Goal: Information Seeking & Learning: Learn about a topic

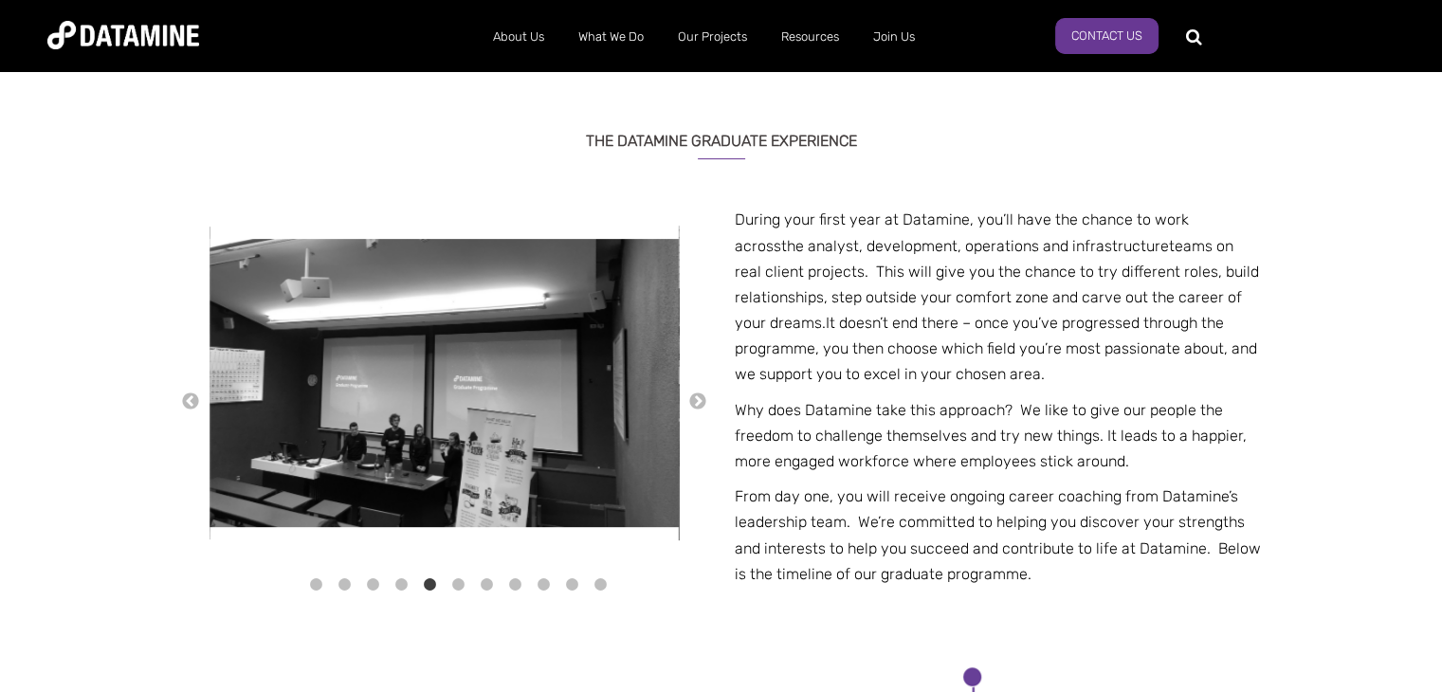
scroll to position [637, 0]
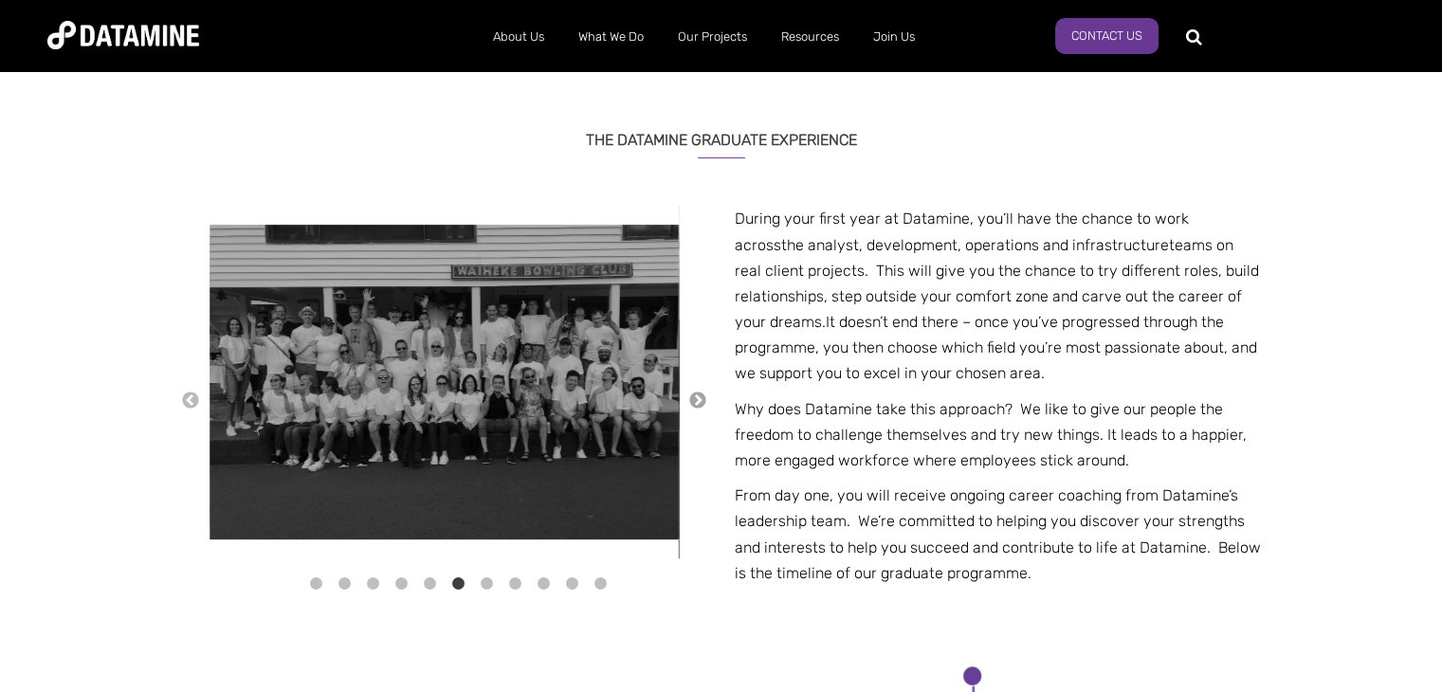
click at [703, 405] on button "→" at bounding box center [697, 401] width 19 height 21
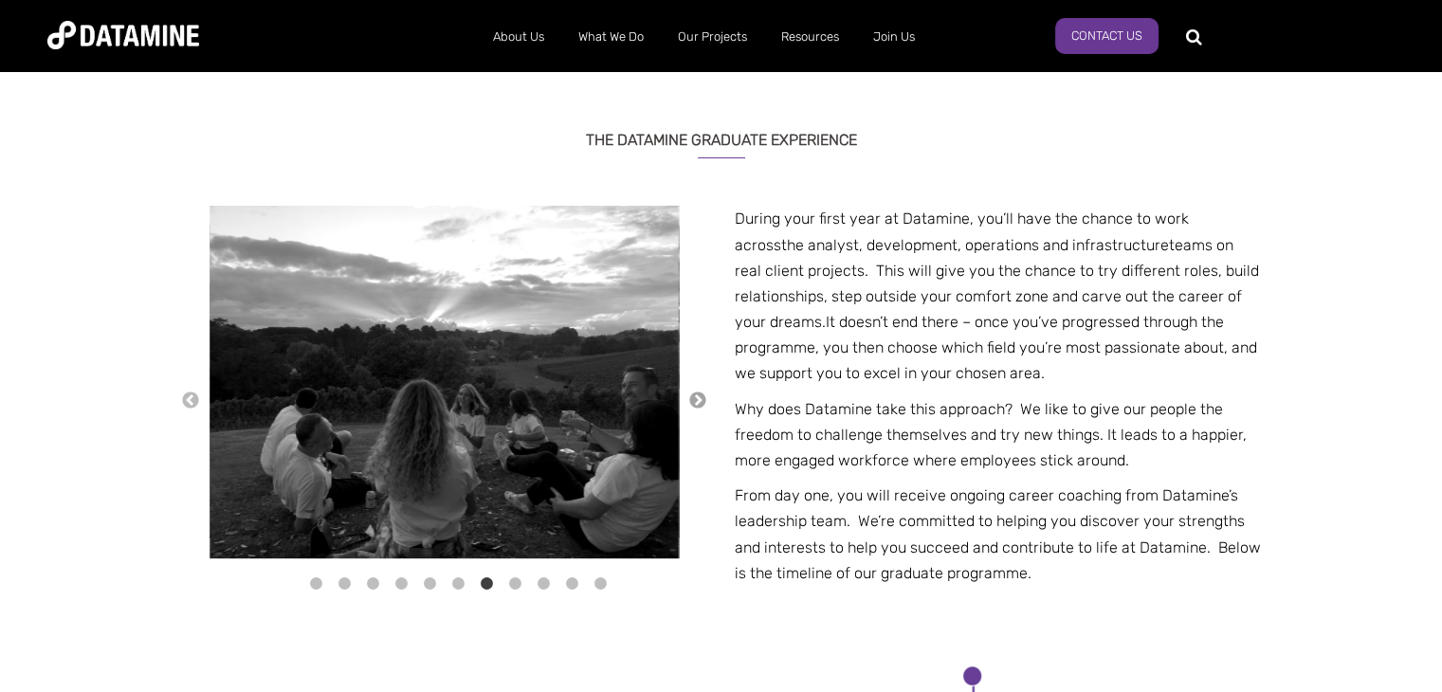
click at [703, 405] on button "→" at bounding box center [697, 401] width 19 height 21
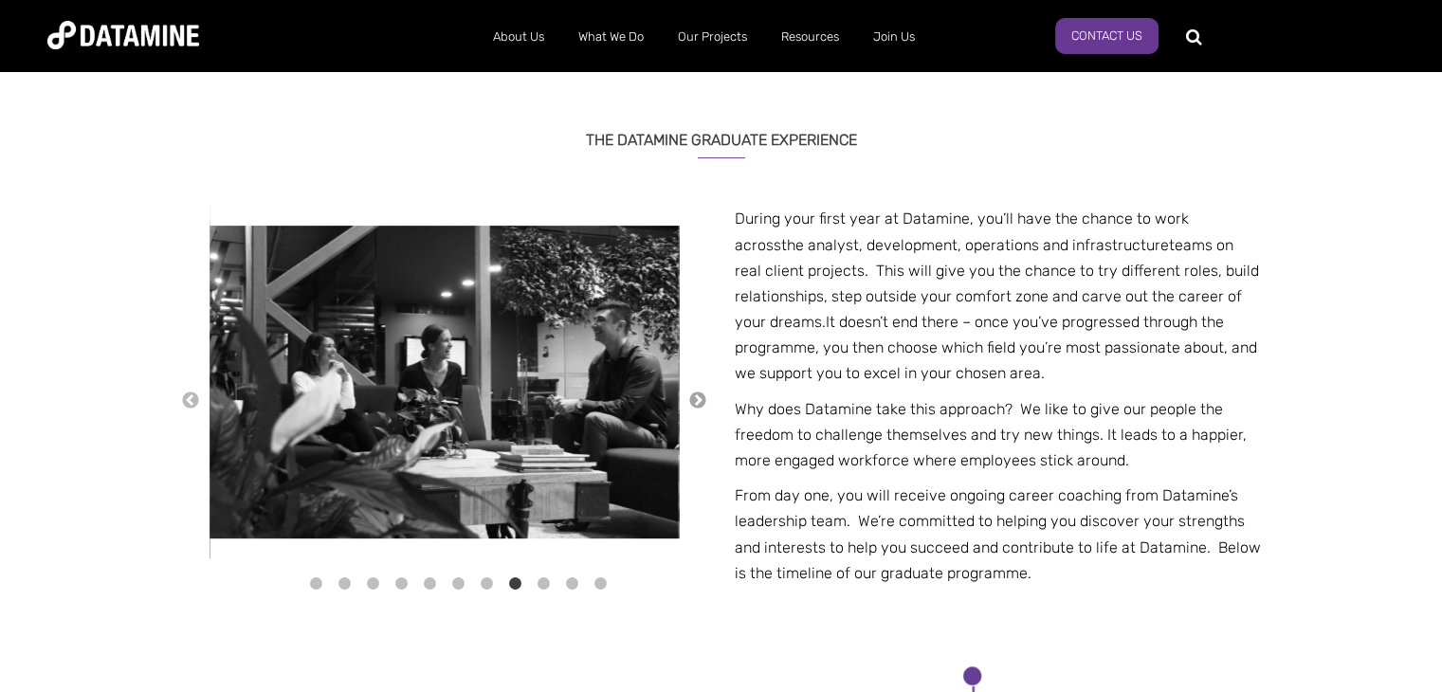
click at [703, 405] on button "→" at bounding box center [697, 401] width 19 height 21
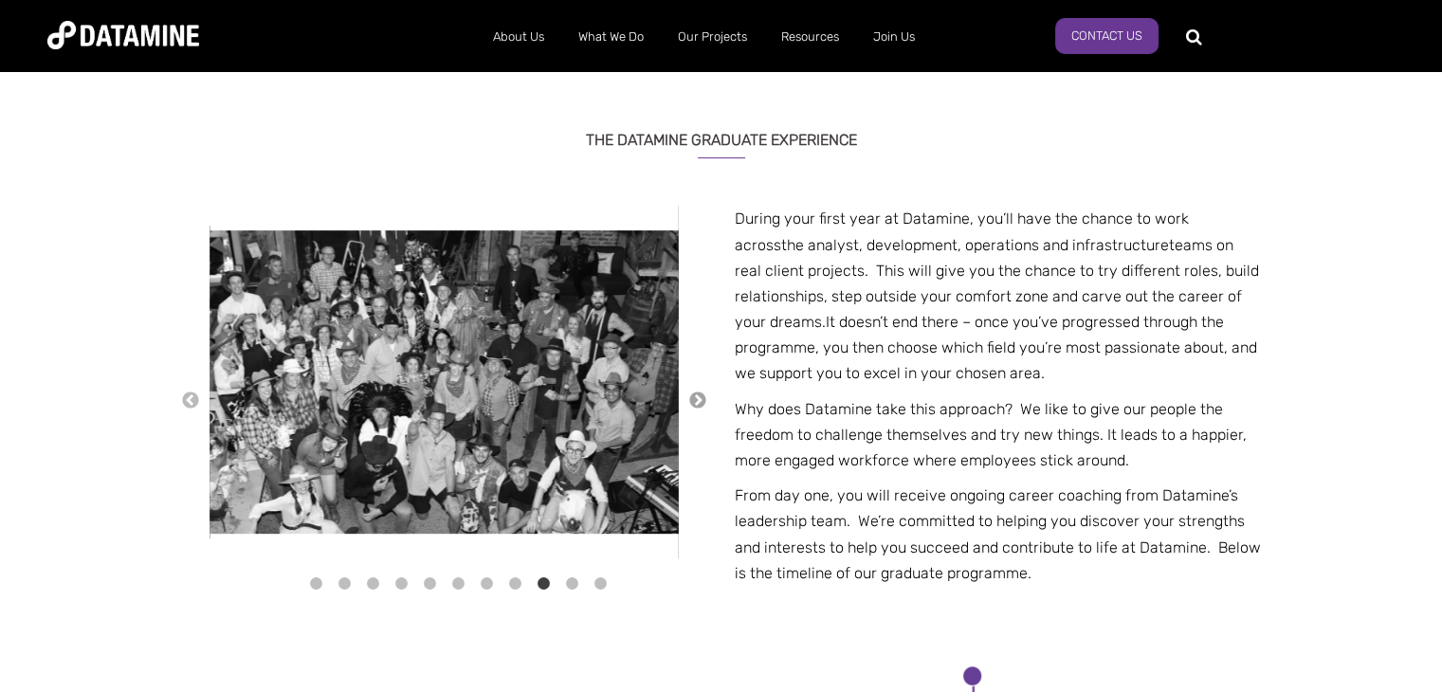
click at [703, 405] on button "→" at bounding box center [697, 401] width 19 height 21
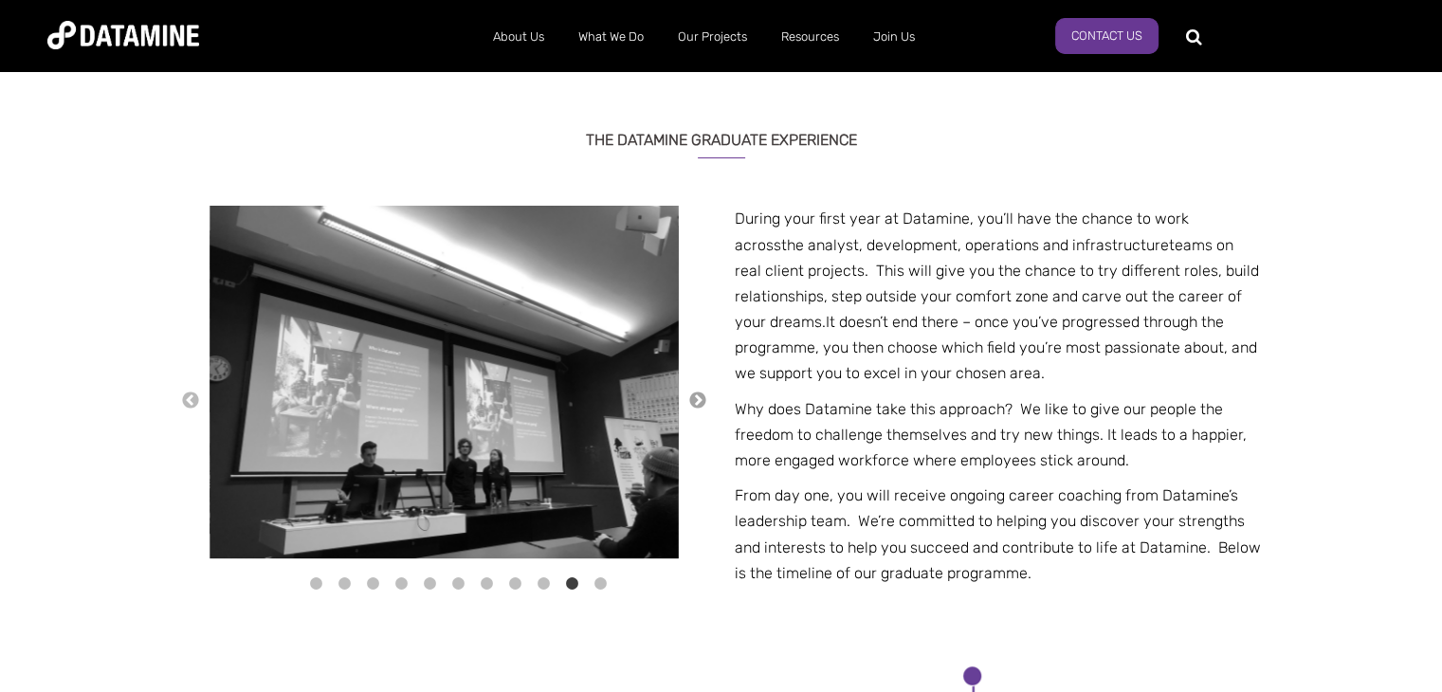
click at [703, 405] on button "→" at bounding box center [697, 401] width 19 height 21
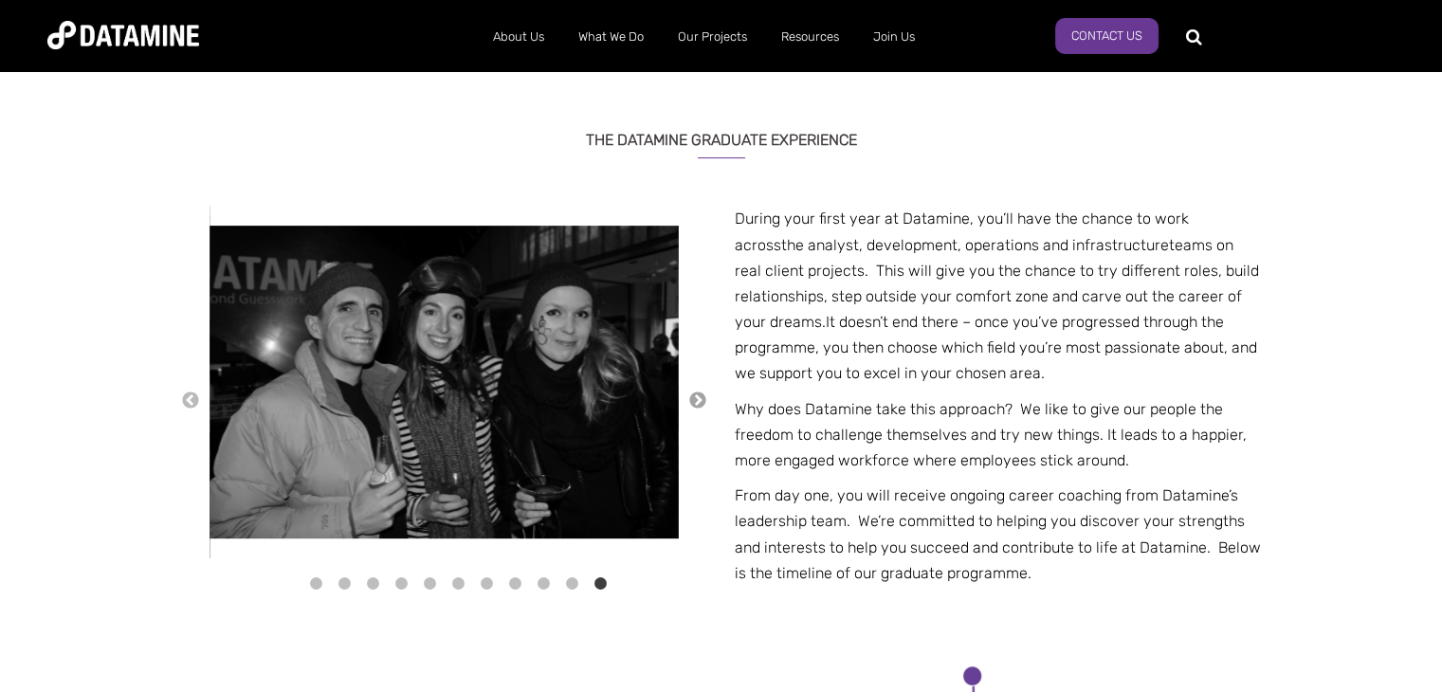
click at [703, 405] on button "→" at bounding box center [697, 401] width 19 height 21
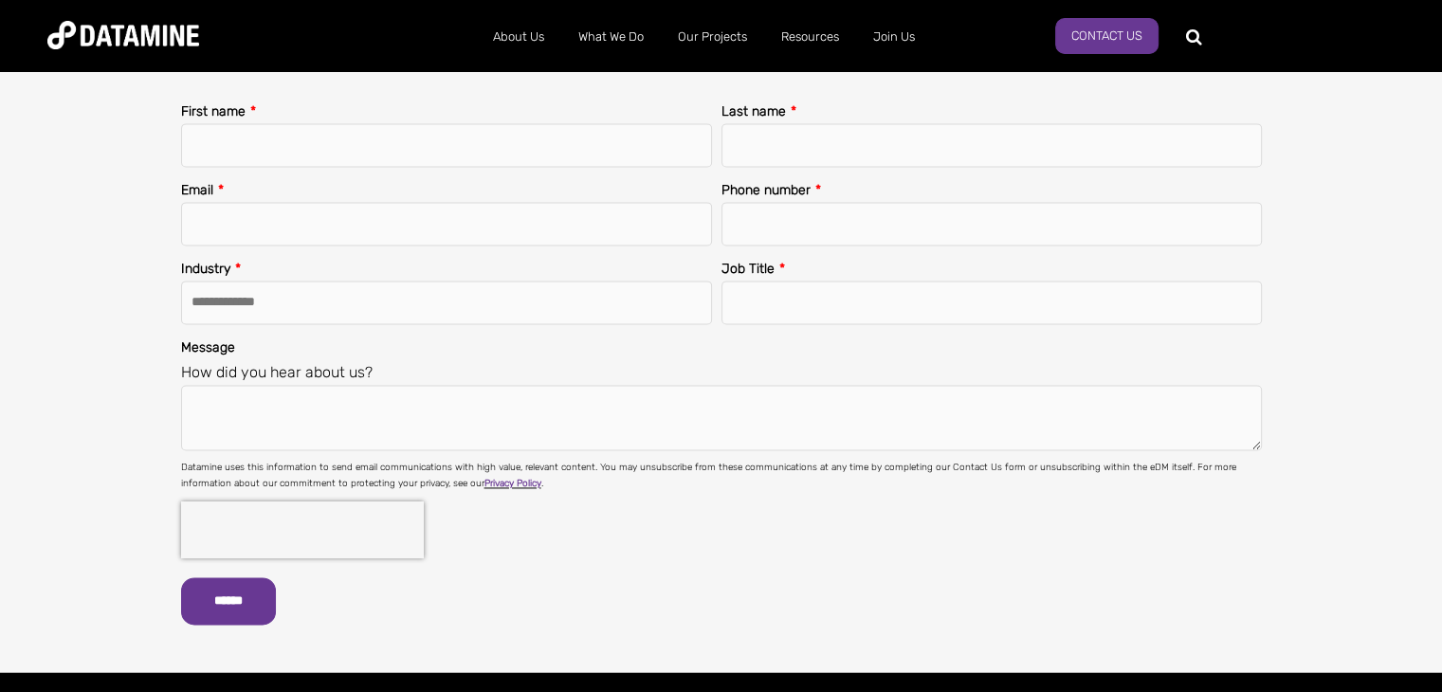
scroll to position [2980, 0]
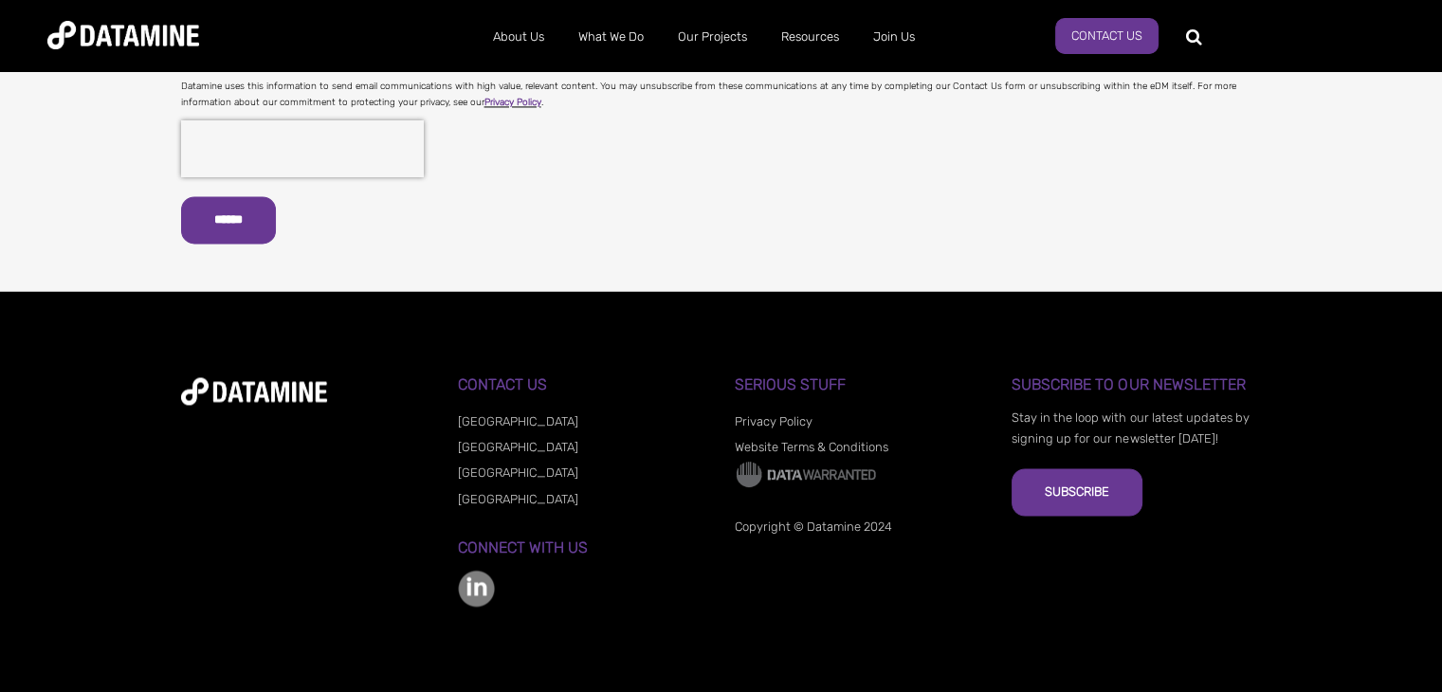
click at [497, 474] on link "[GEOGRAPHIC_DATA]" at bounding box center [518, 472] width 120 height 14
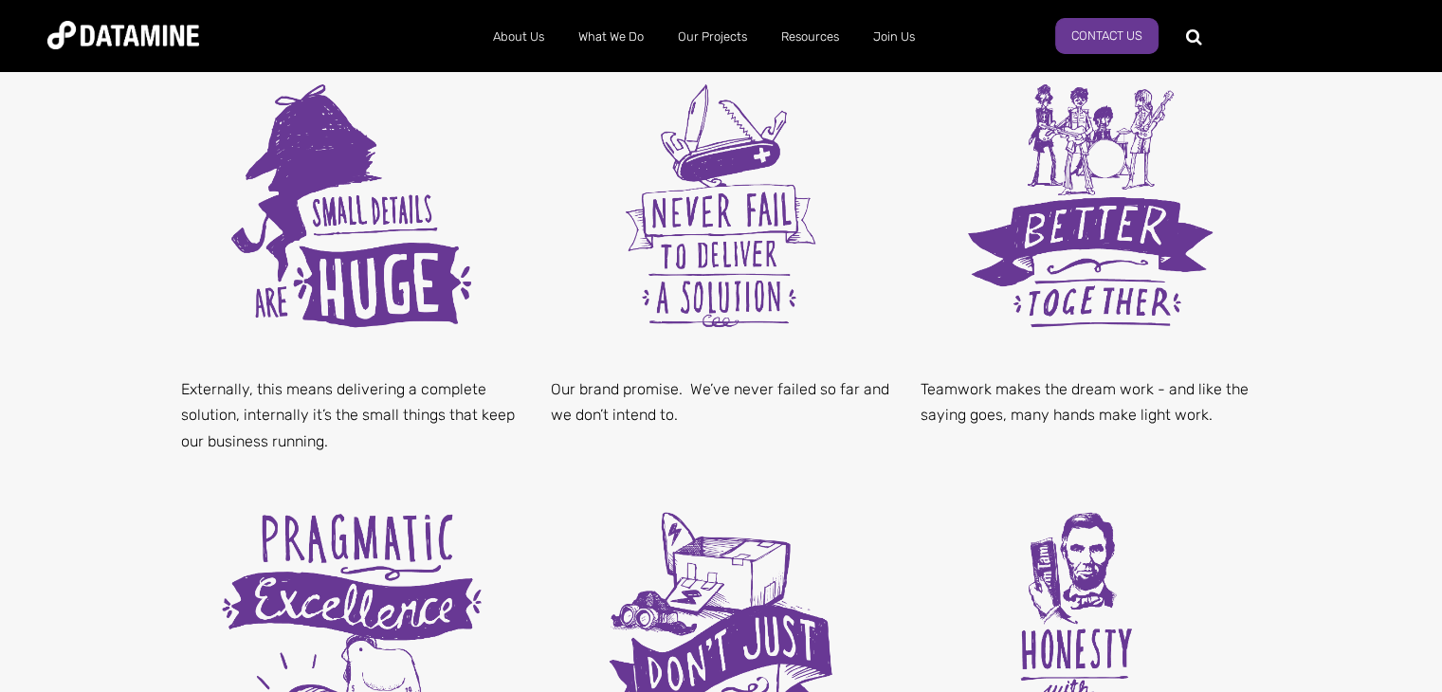
scroll to position [675, 0]
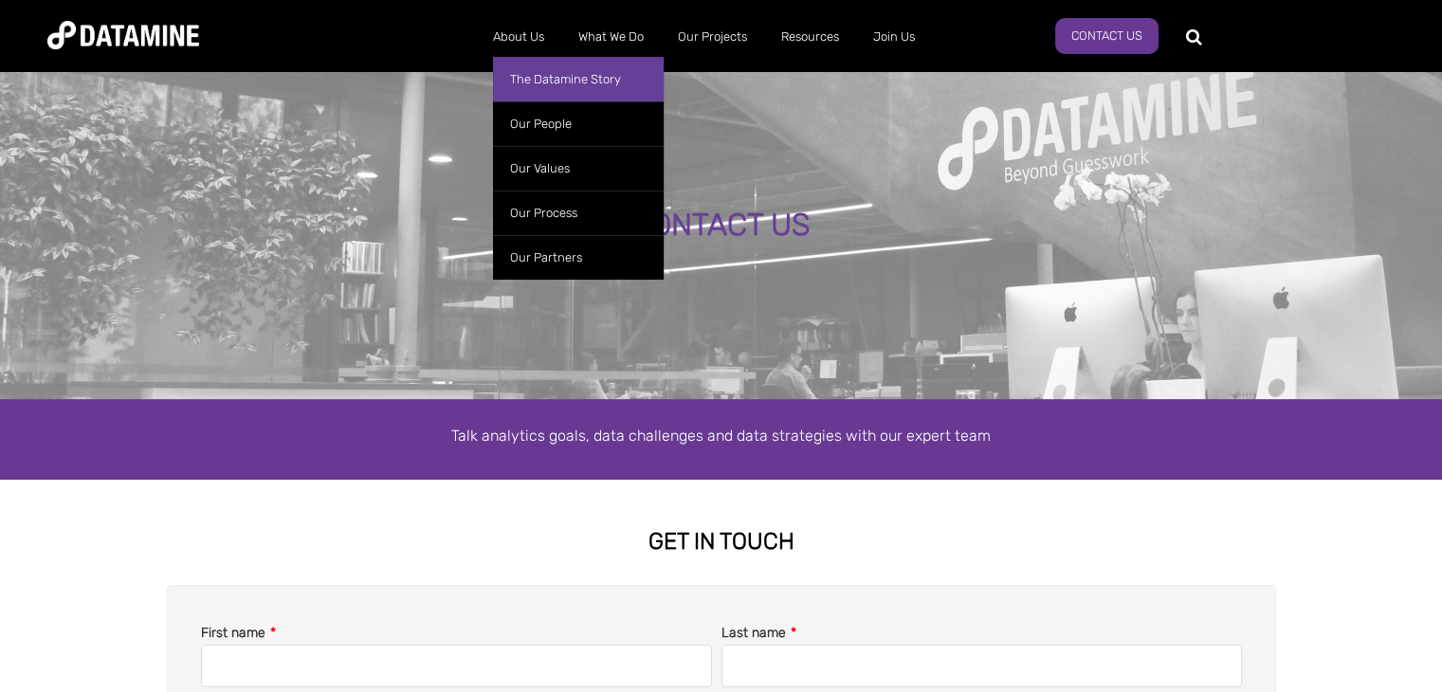
click at [544, 77] on link "The Datamine Story" at bounding box center [578, 79] width 171 height 45
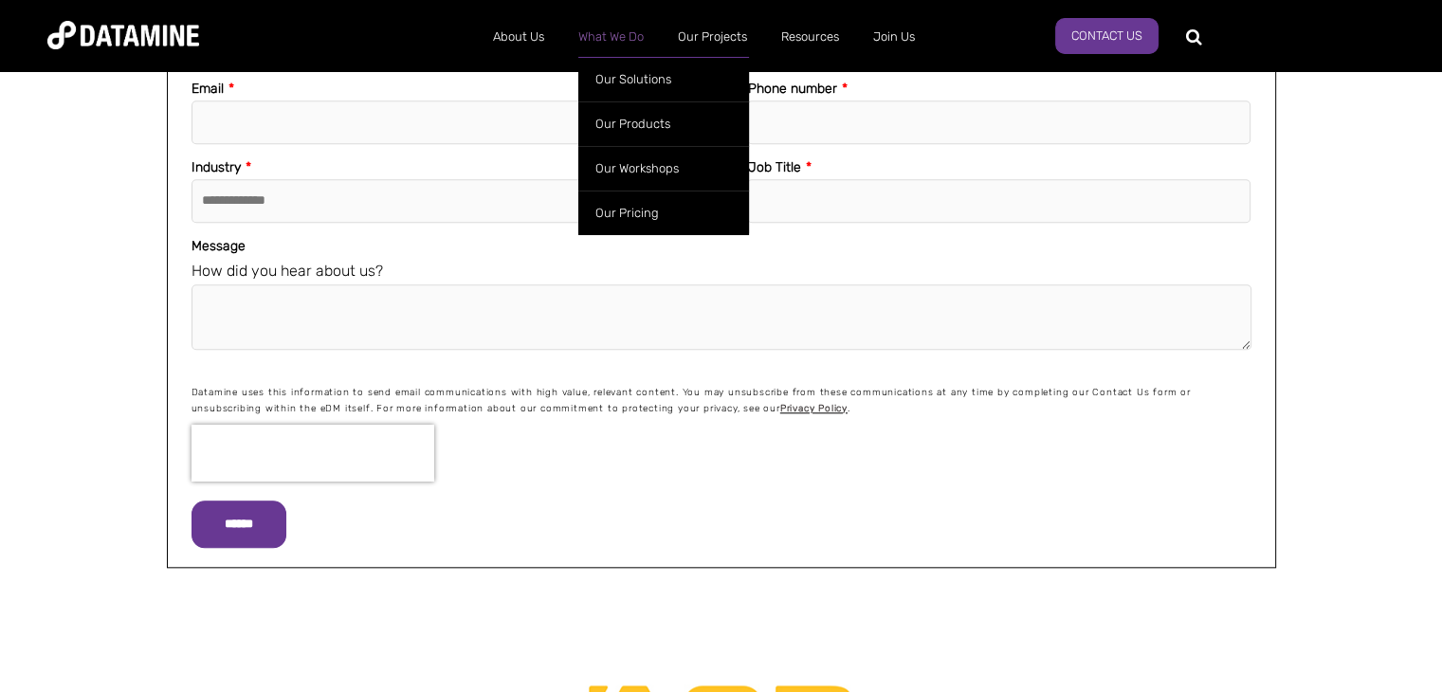
scroll to position [1902, 0]
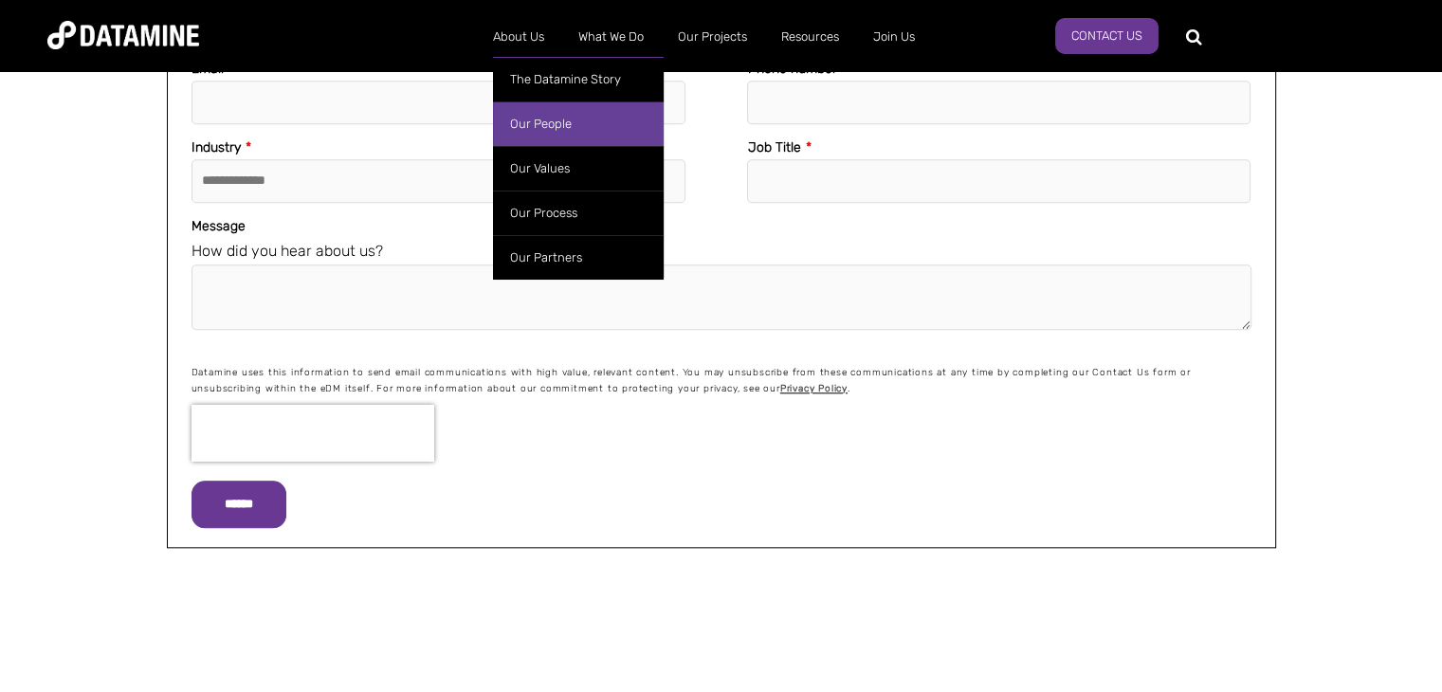
click at [525, 127] on link "Our People" at bounding box center [578, 123] width 171 height 45
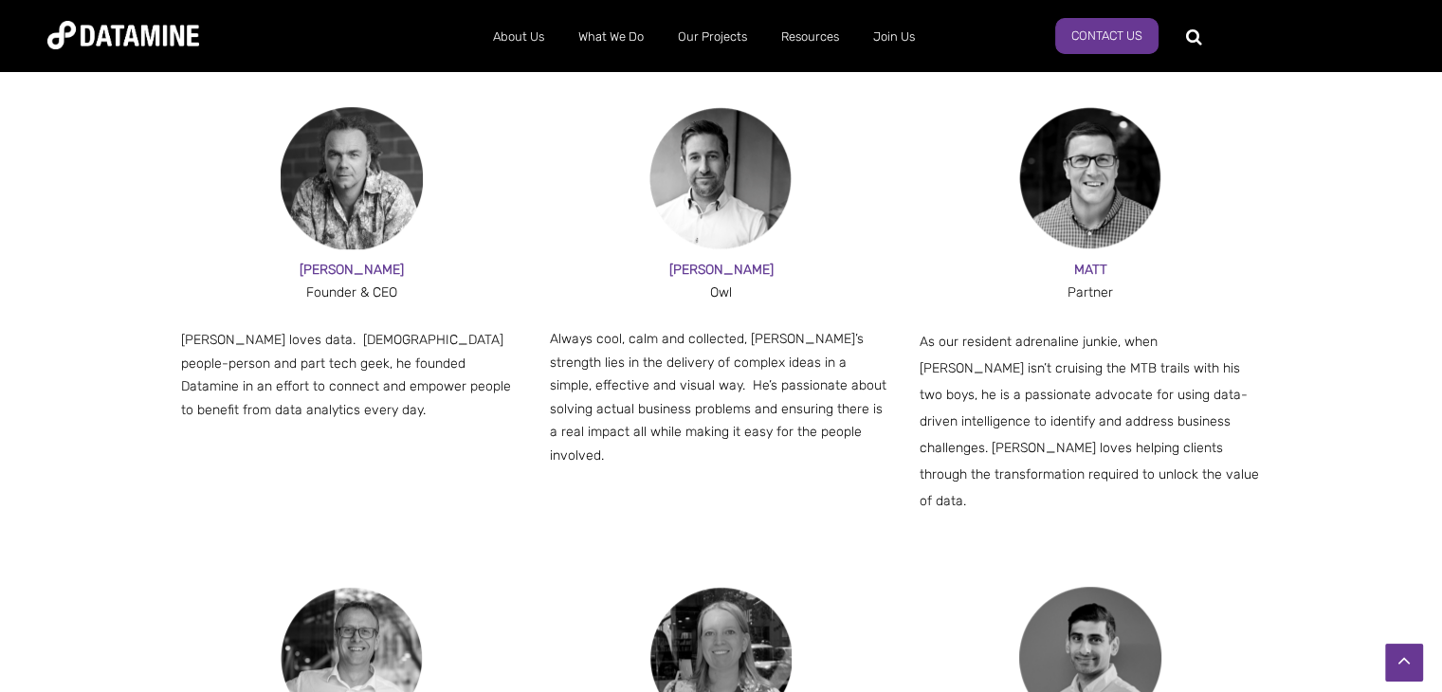
scroll to position [1192, 0]
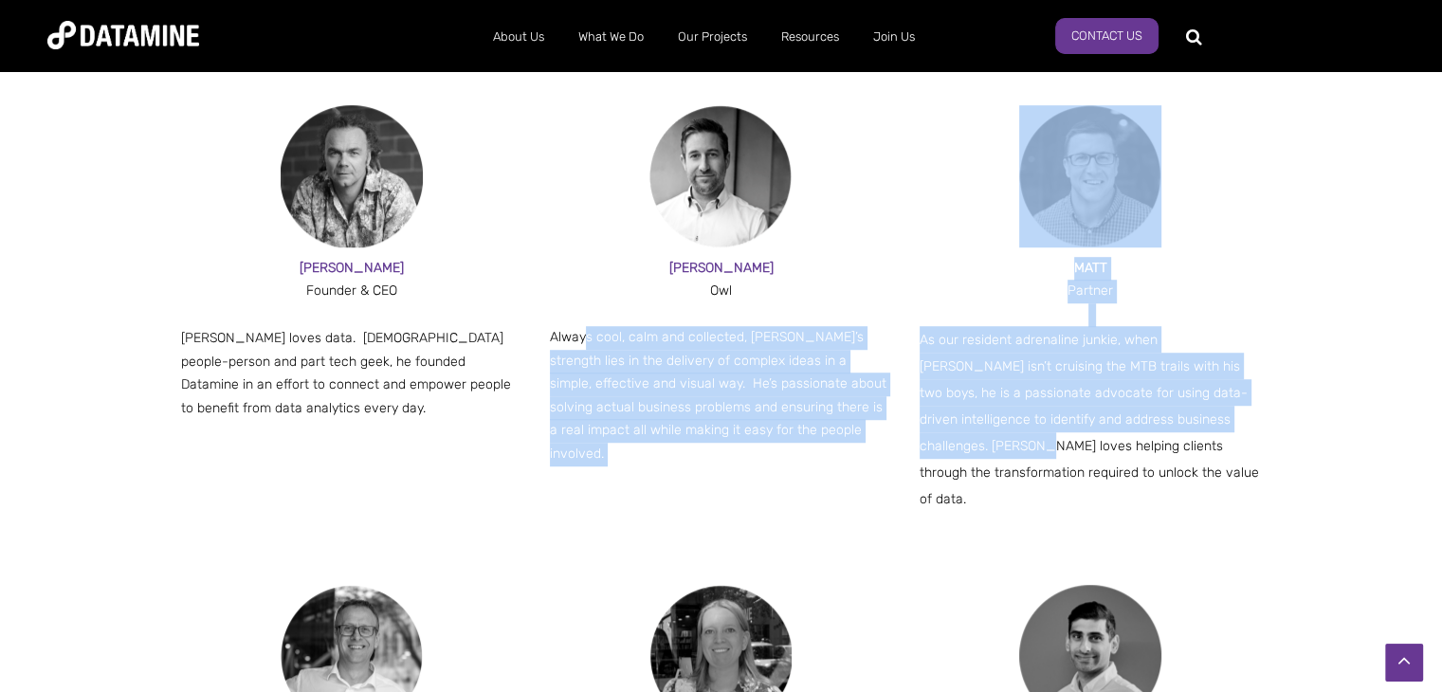
drag, startPoint x: 583, startPoint y: 346, endPoint x: 957, endPoint y: 433, distance: 384.4
click at [957, 433] on div "[PERSON_NAME] & CEO [PERSON_NAME] loves data. [DEMOGRAPHIC_DATA] people-person …" at bounding box center [721, 345] width 1081 height 480
click at [801, 414] on span "Always cool, calm and collected, [PERSON_NAME]’s strength lies in the delivery …" at bounding box center [718, 395] width 337 height 133
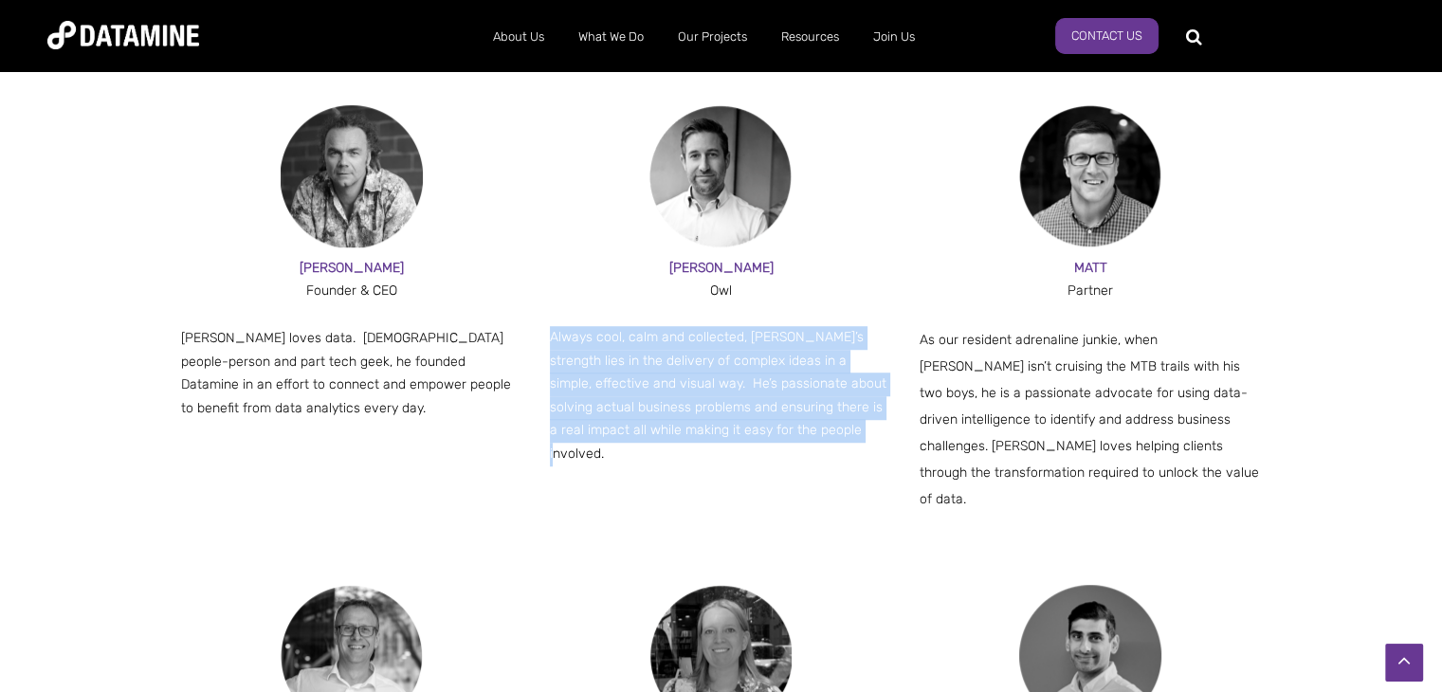
drag, startPoint x: 812, startPoint y: 427, endPoint x: 538, endPoint y: 348, distance: 285.0
click at [538, 348] on div "[PERSON_NAME] & CEO [PERSON_NAME] loves data. [DEMOGRAPHIC_DATA] people-person …" at bounding box center [721, 345] width 1081 height 480
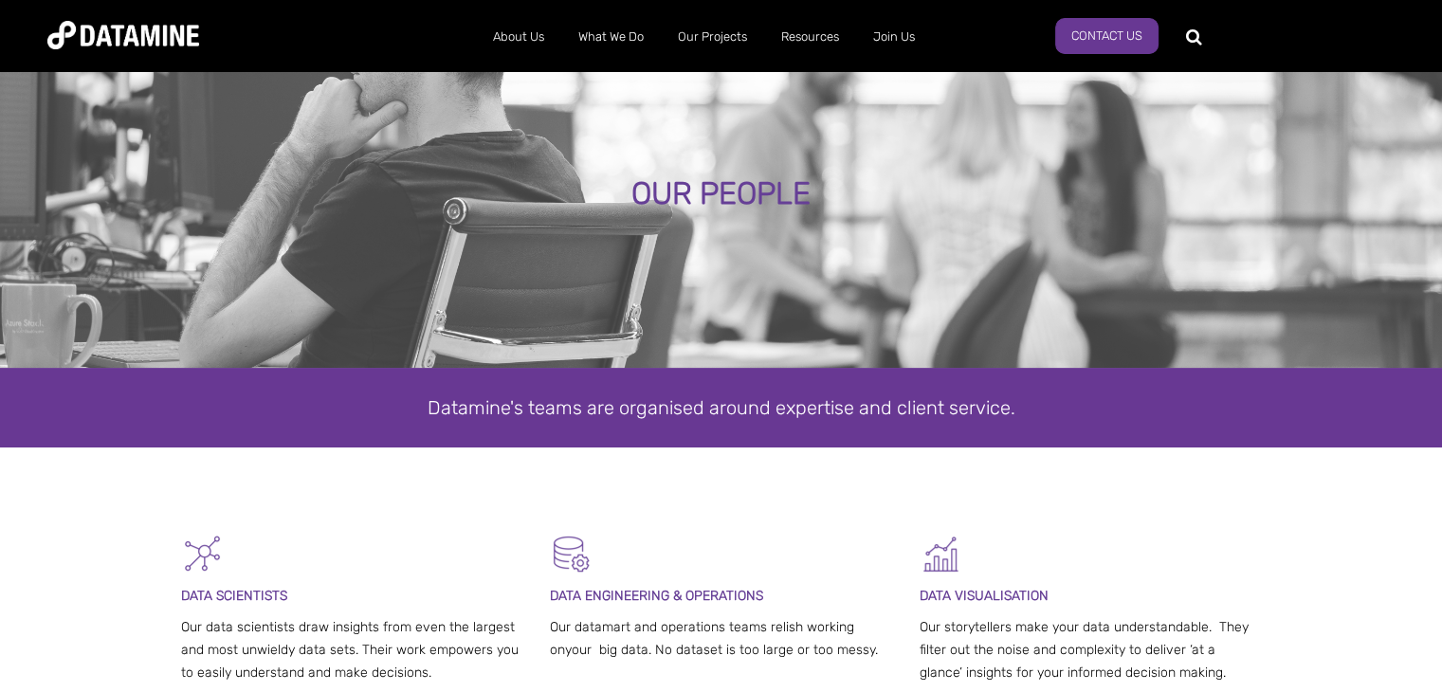
scroll to position [0, 0]
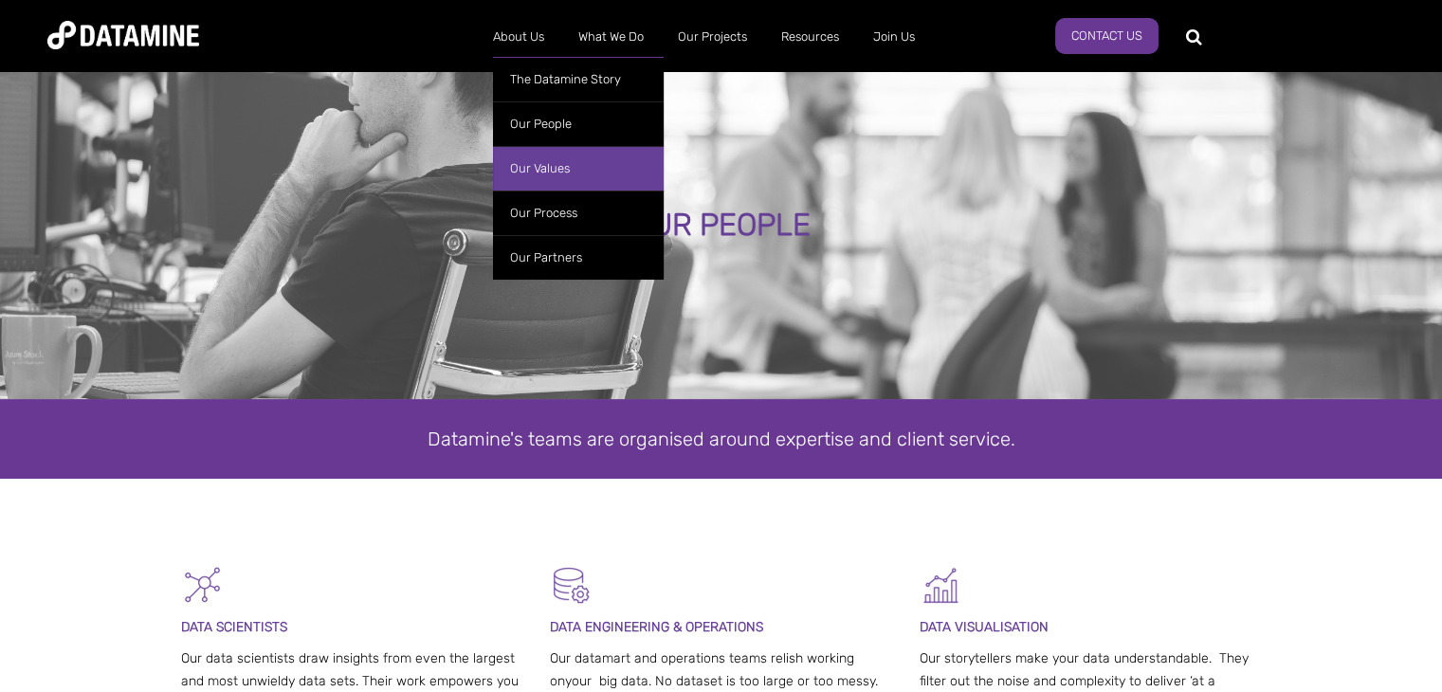
click at [555, 174] on link "Our Values" at bounding box center [578, 168] width 171 height 45
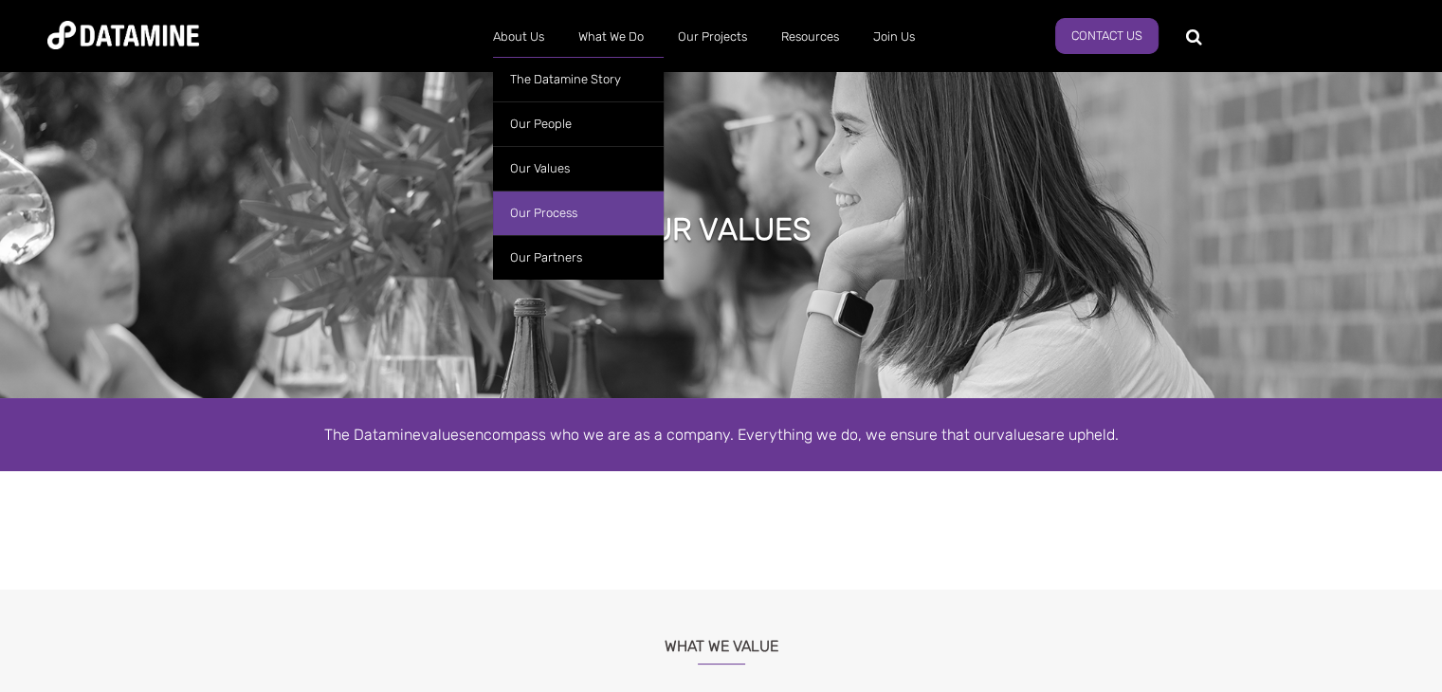
click at [579, 209] on link "Our Process" at bounding box center [578, 213] width 171 height 45
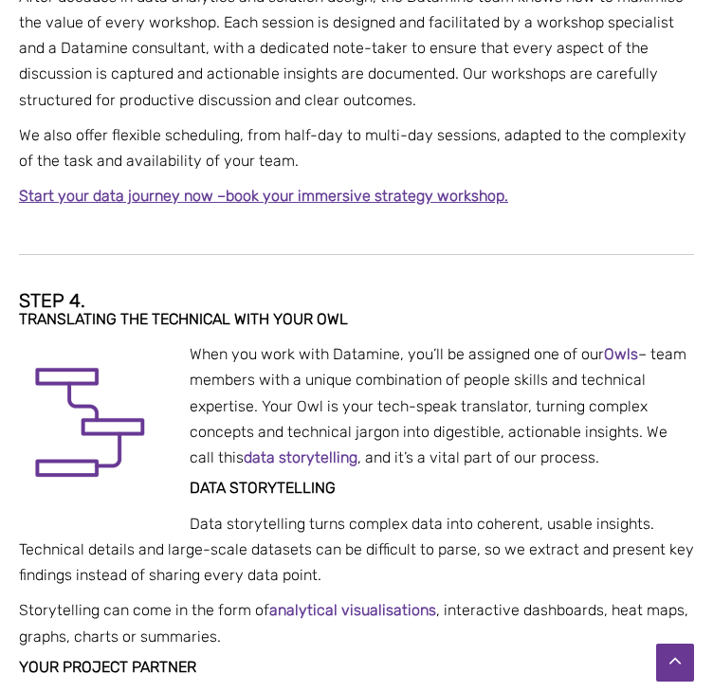
scroll to position [2011, 0]
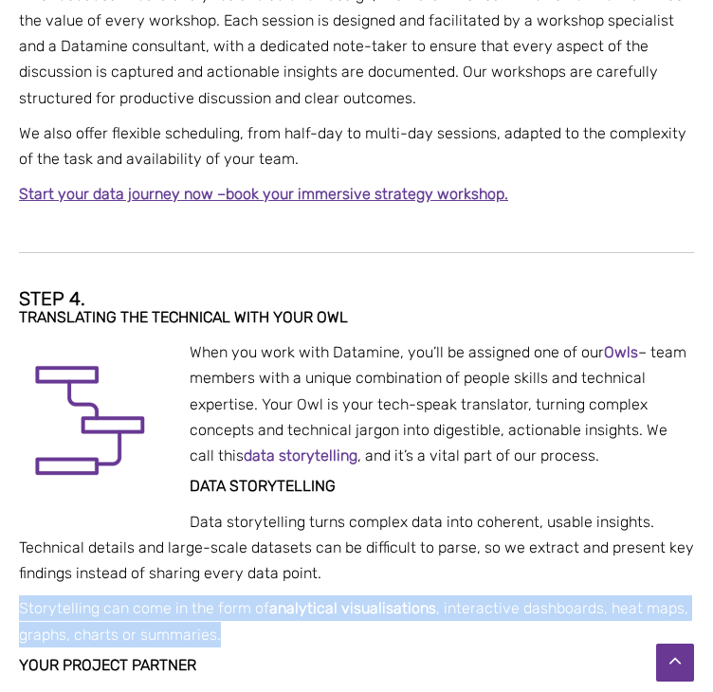
drag, startPoint x: 228, startPoint y: 600, endPoint x: 17, endPoint y: 571, distance: 212.5
copy span "Storytelling can come in the form of analytical visualisations , interactive da…"
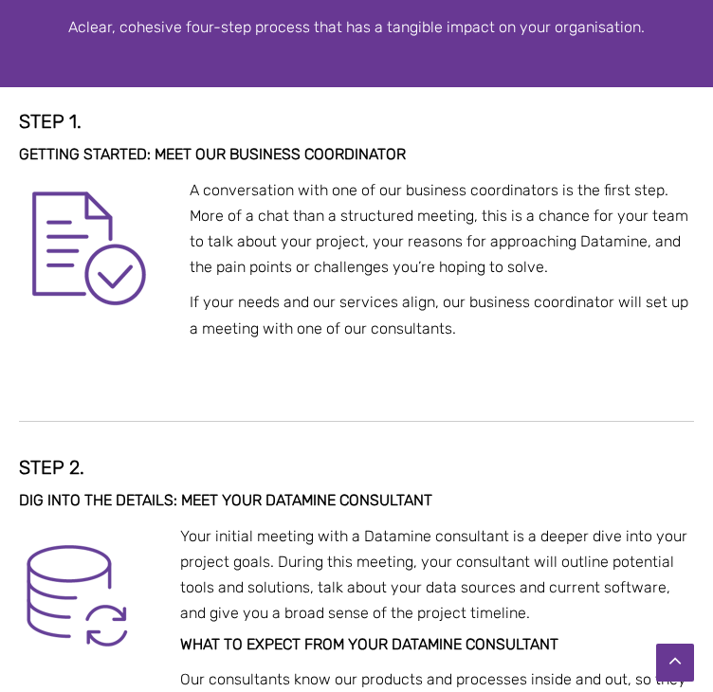
scroll to position [0, 0]
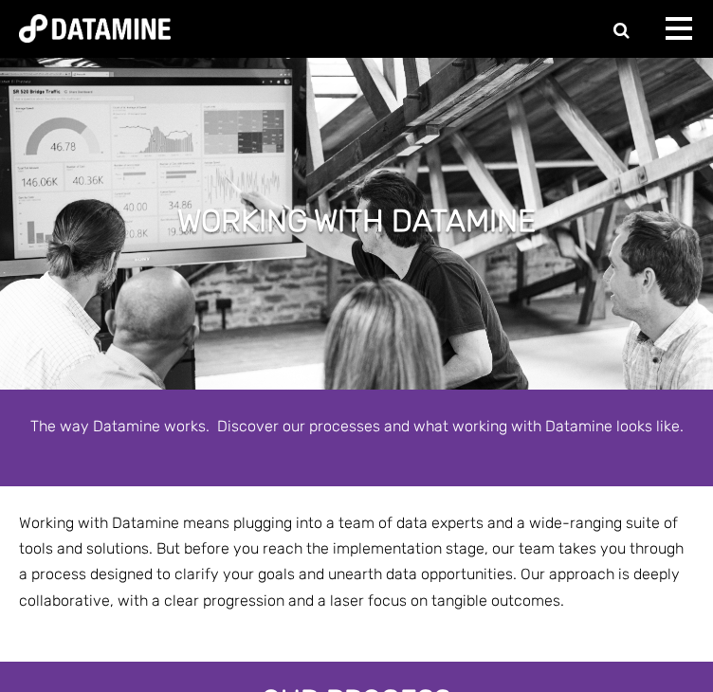
click at [685, 25] on div at bounding box center [684, 36] width 38 height 38
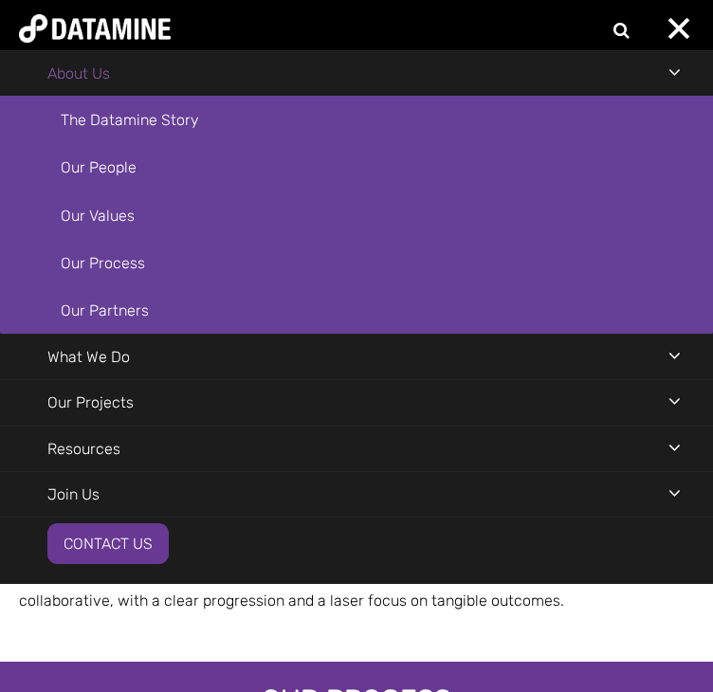
click at [157, 81] on link "About Us" at bounding box center [78, 73] width 157 height 45
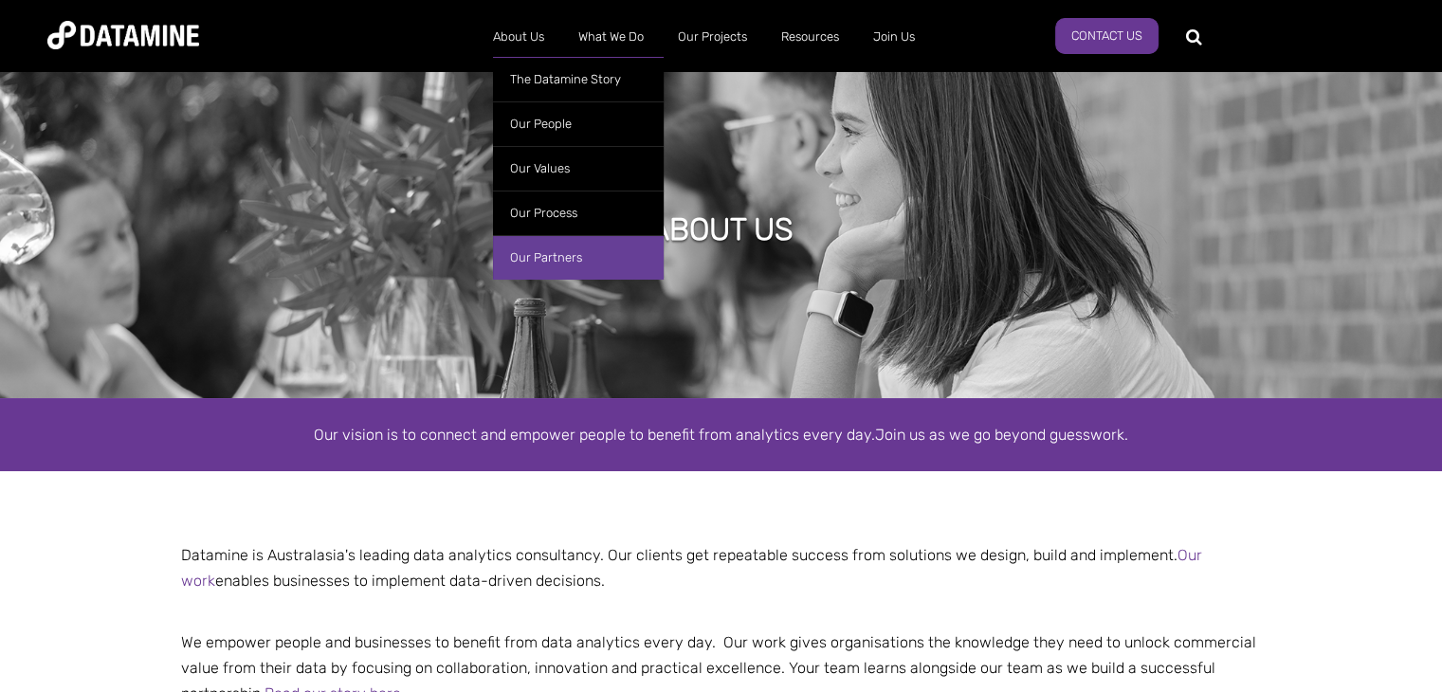
click at [569, 259] on link "Our Partners" at bounding box center [578, 257] width 171 height 45
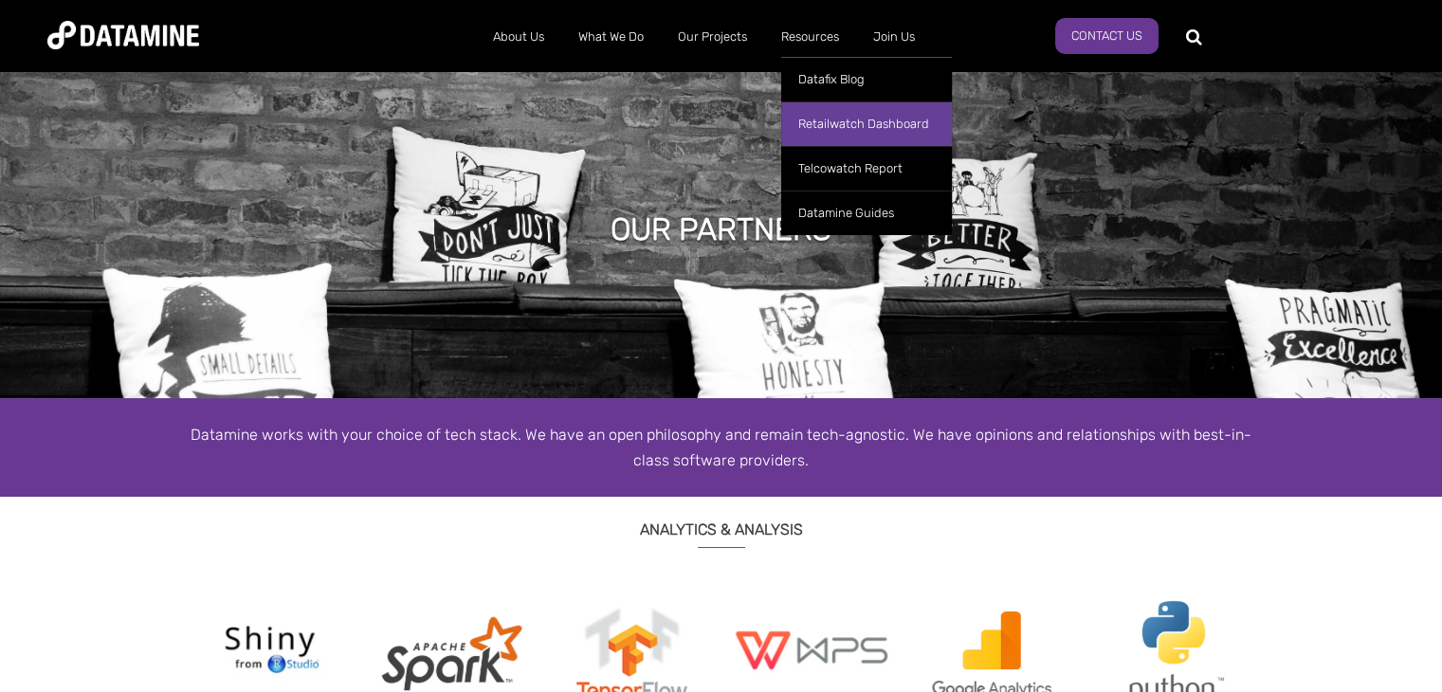
click at [833, 116] on link "Retailwatch Dashboard" at bounding box center [866, 123] width 171 height 45
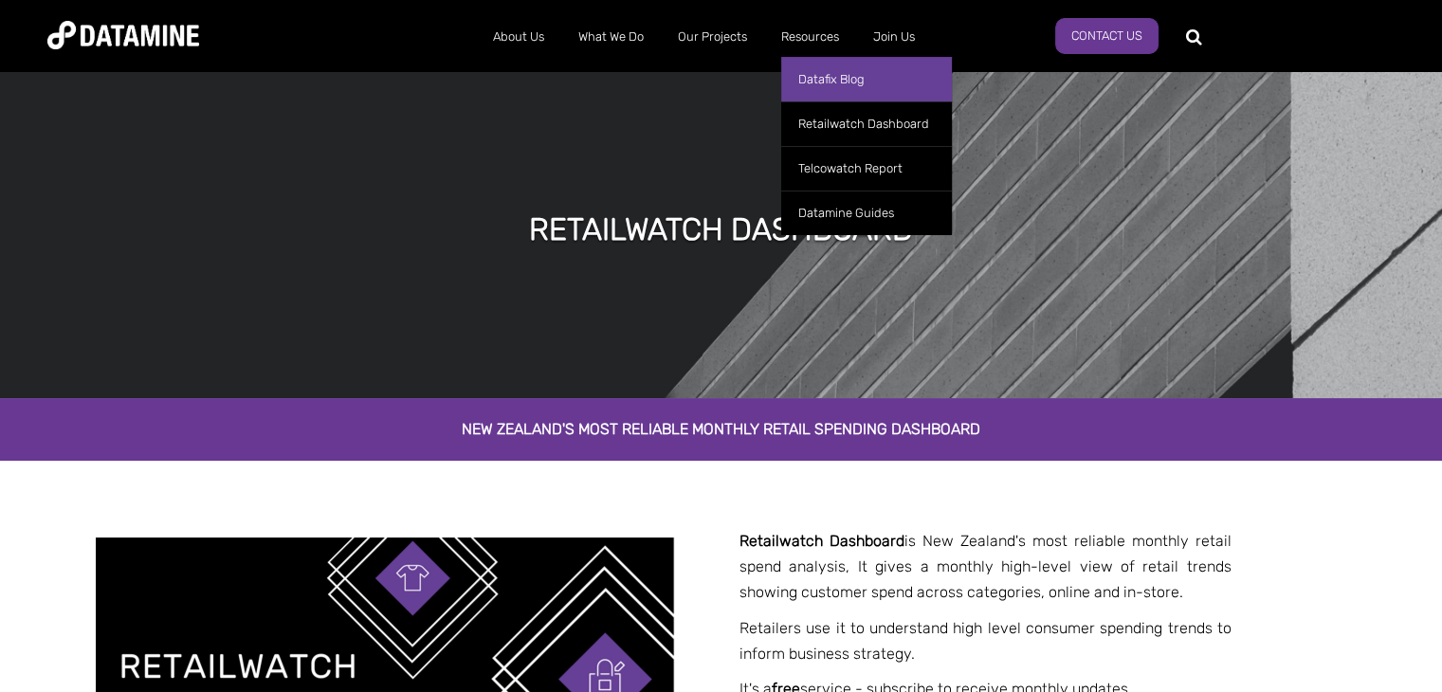
click at [842, 72] on link "Datafix Blog" at bounding box center [866, 79] width 171 height 45
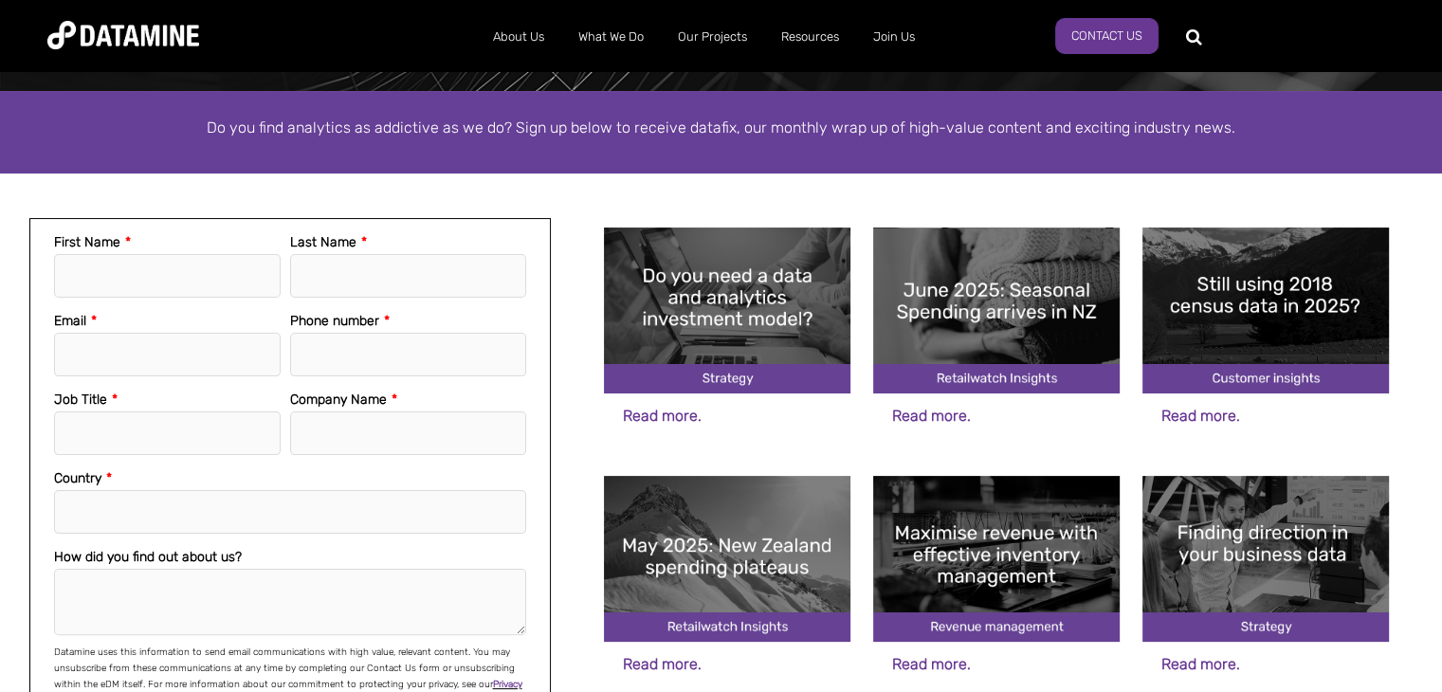
scroll to position [309, 0]
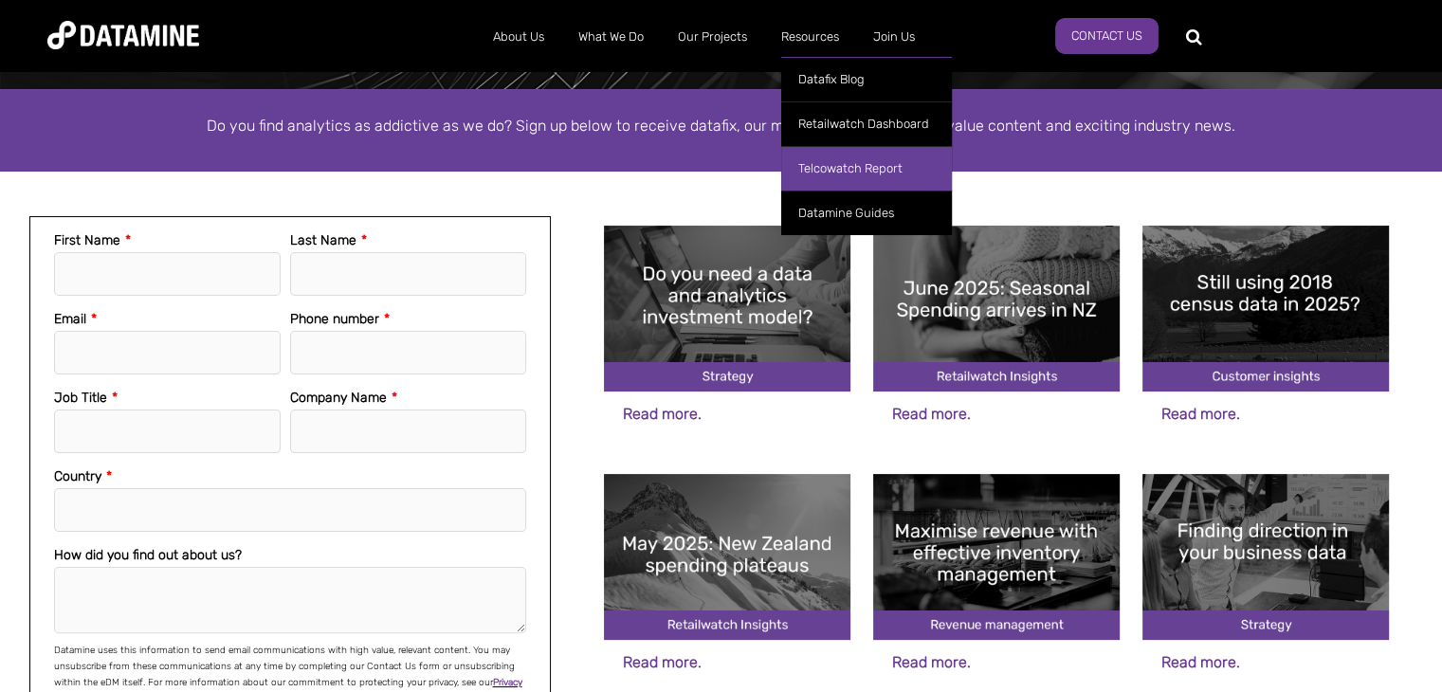
click at [844, 162] on link "Telcowatch Report" at bounding box center [866, 168] width 171 height 45
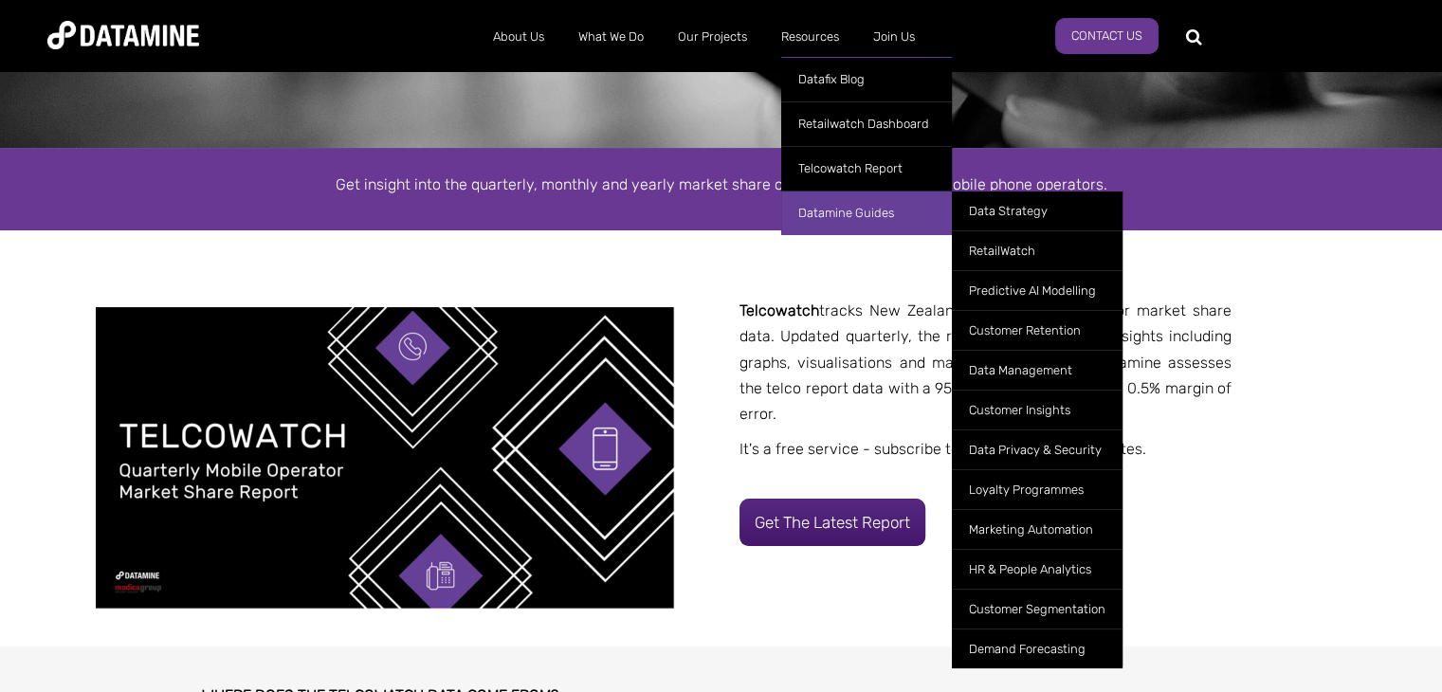
click at [850, 205] on link "Datamine Guides" at bounding box center [866, 213] width 171 height 45
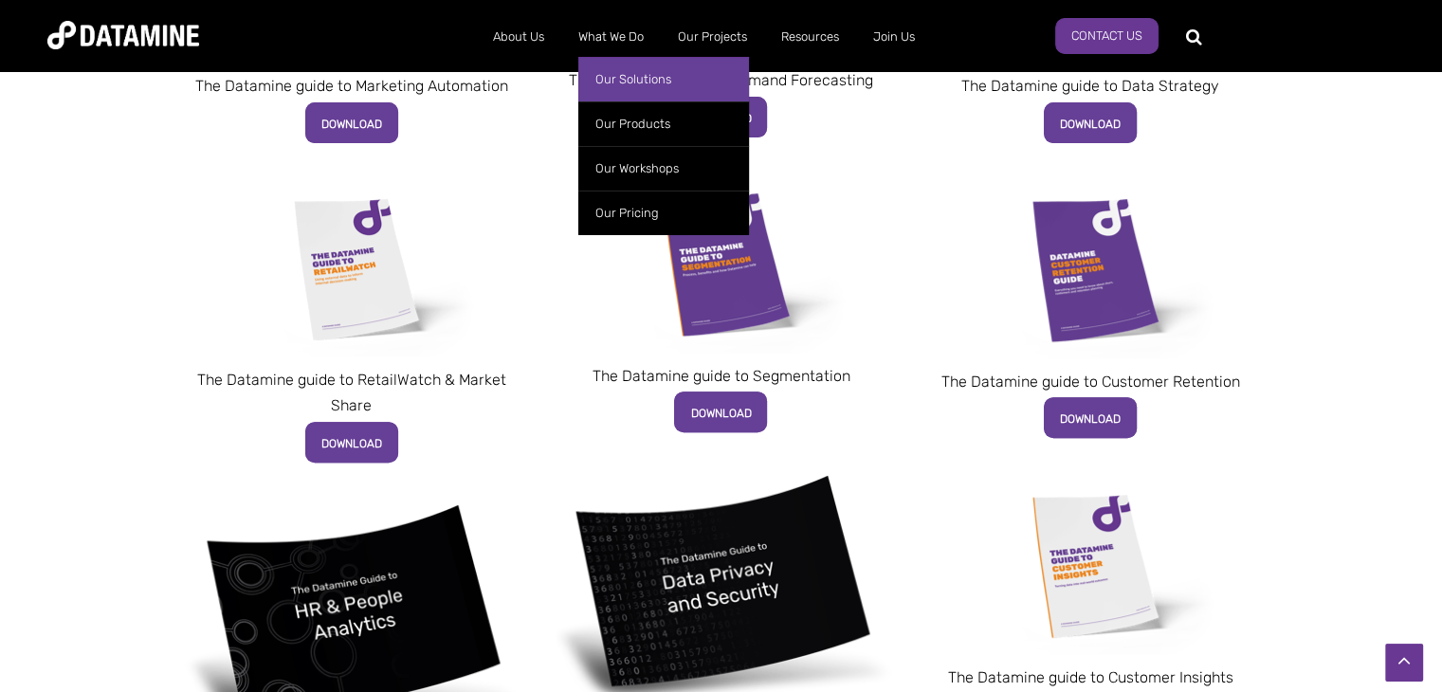
click at [635, 70] on link "Our Solutions" at bounding box center [663, 79] width 171 height 45
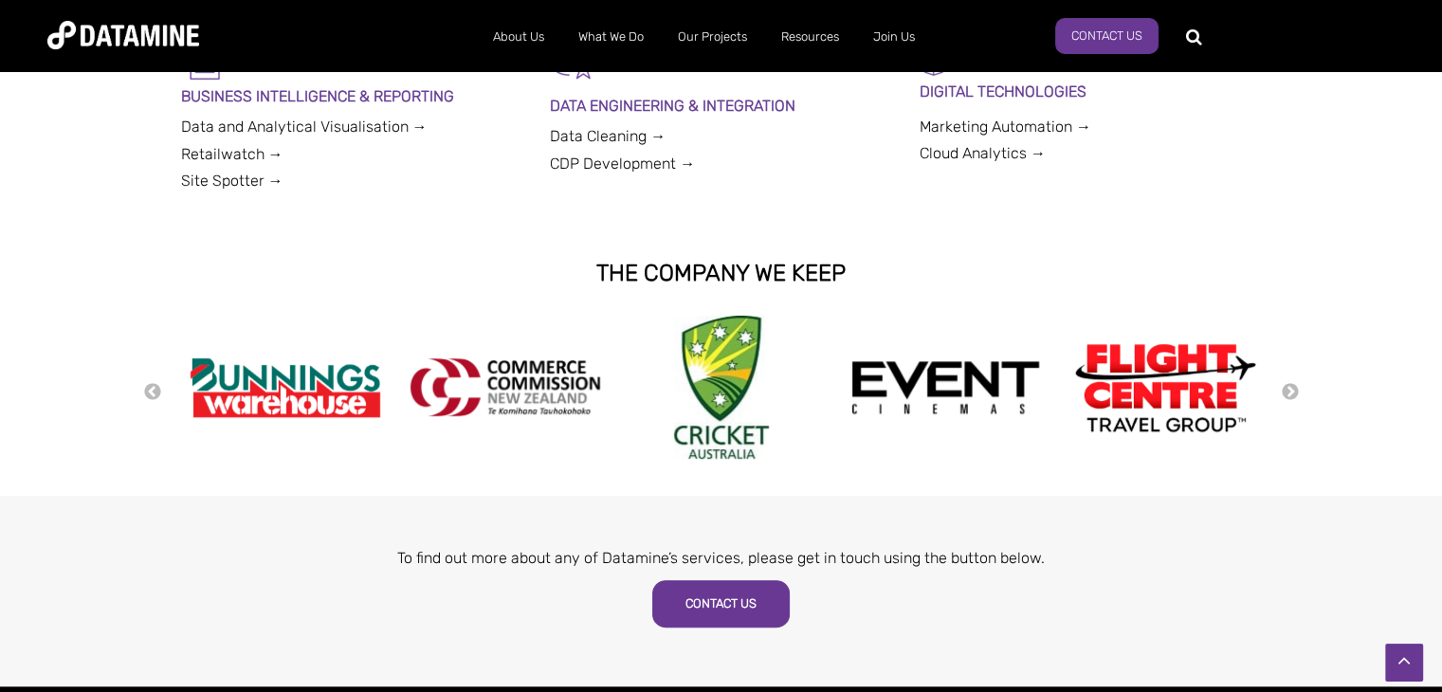
scroll to position [811, 0]
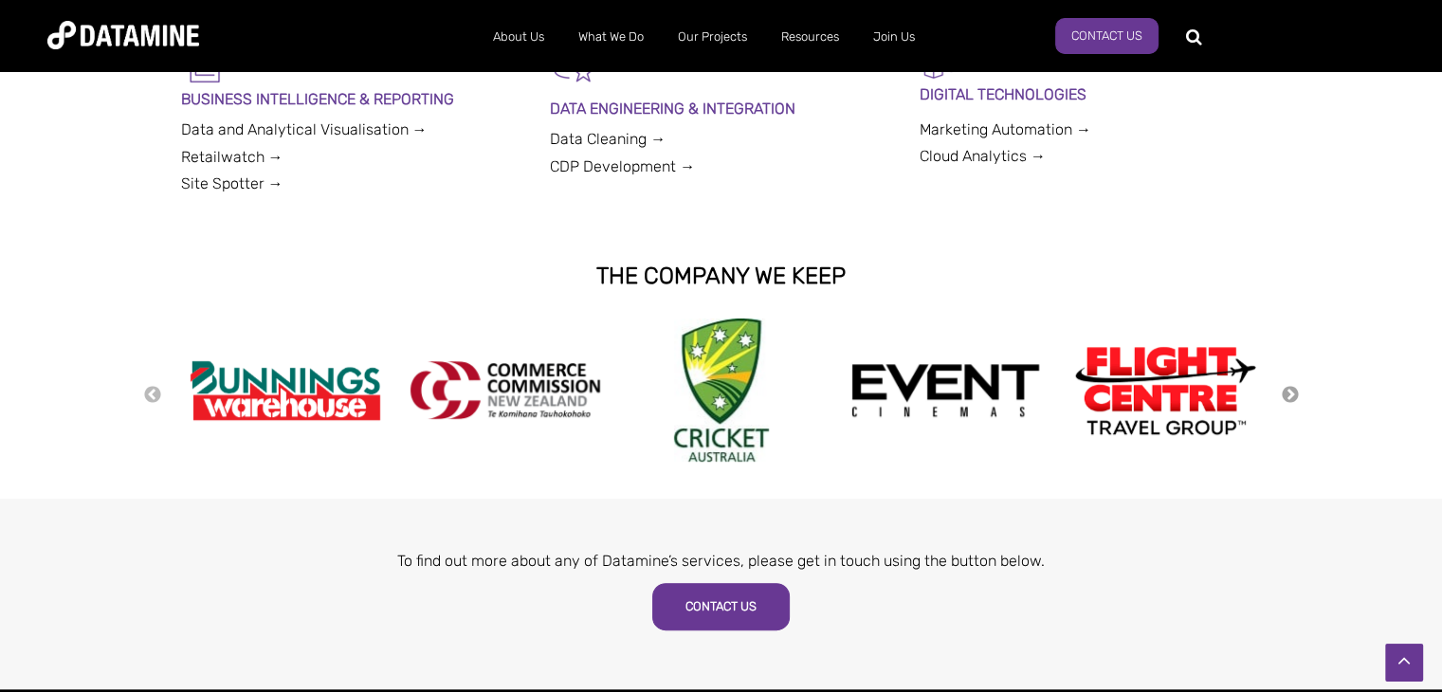
click at [1283, 396] on button "Next" at bounding box center [1290, 395] width 19 height 21
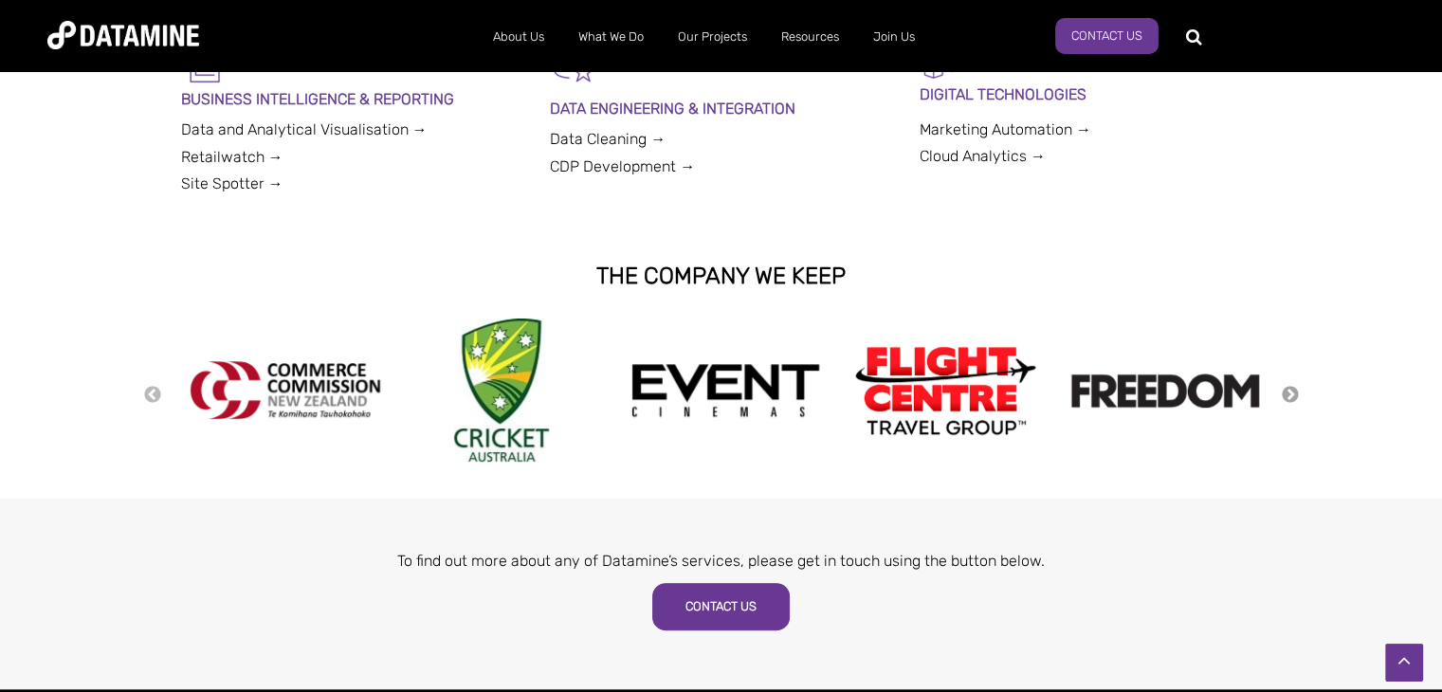
click at [1283, 396] on button "Next" at bounding box center [1290, 395] width 19 height 21
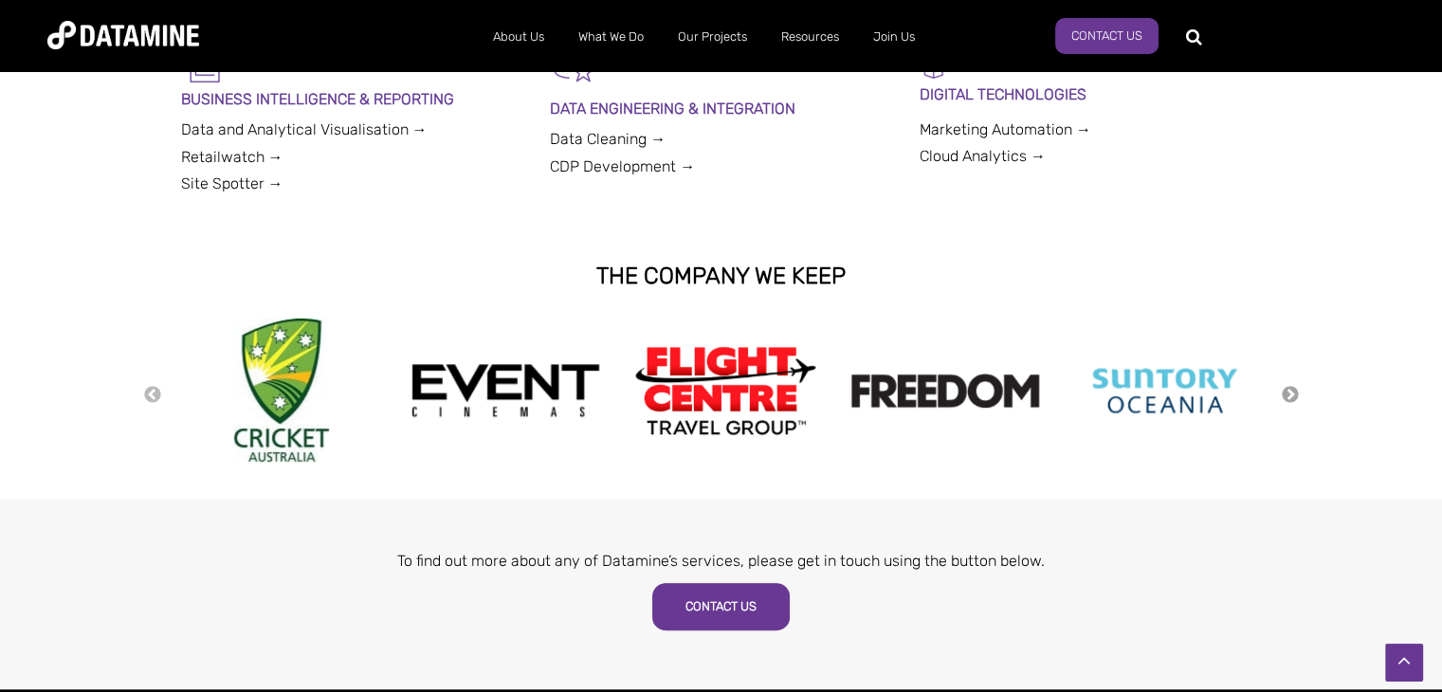
click at [1283, 396] on button "Next" at bounding box center [1290, 395] width 19 height 21
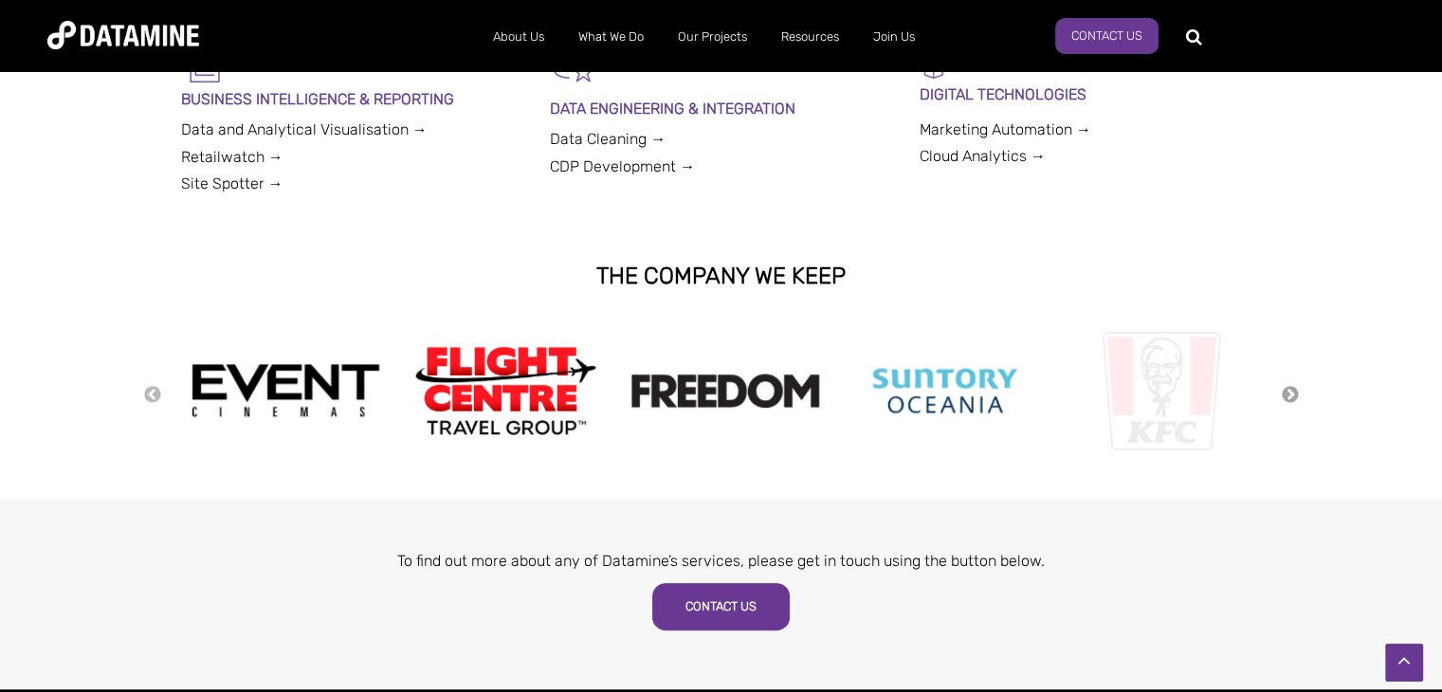
click at [1283, 396] on button "Next" at bounding box center [1290, 395] width 19 height 21
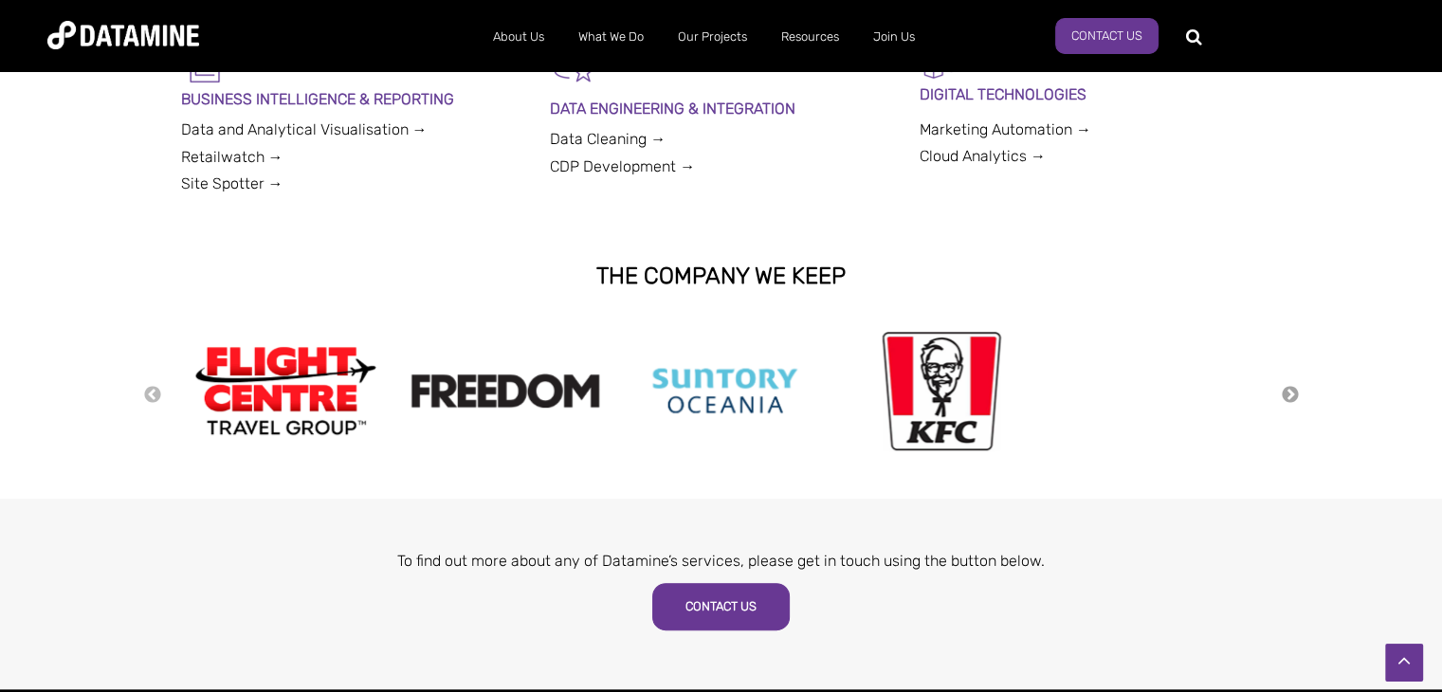
click at [1283, 396] on button "Next" at bounding box center [1290, 395] width 19 height 21
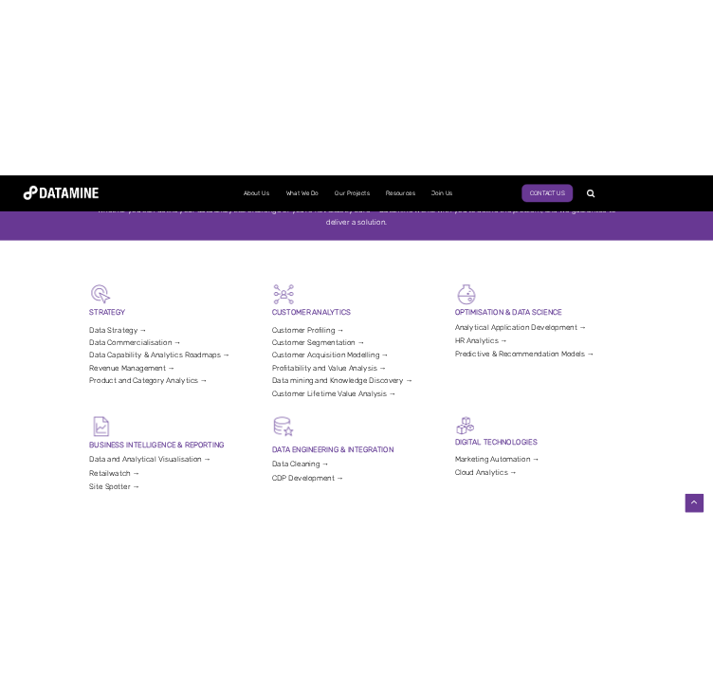
scroll to position [367, 0]
